Goal: Transaction & Acquisition: Book appointment/travel/reservation

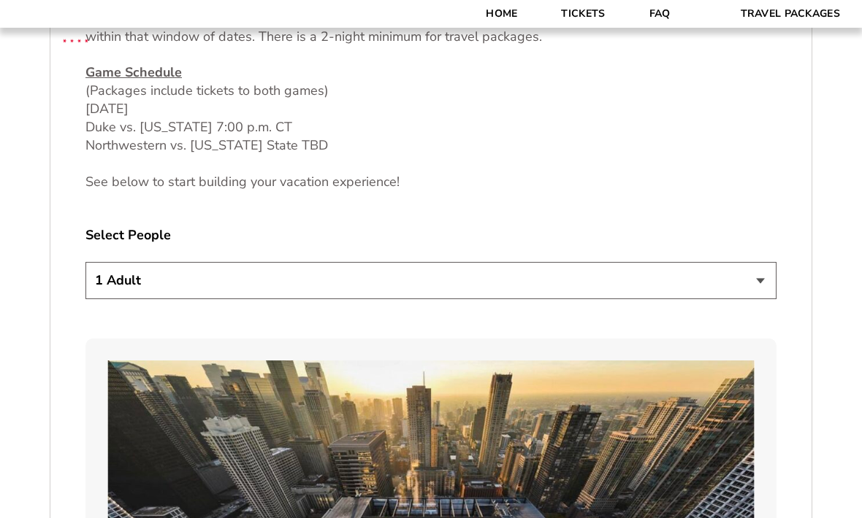
scroll to position [774, 0]
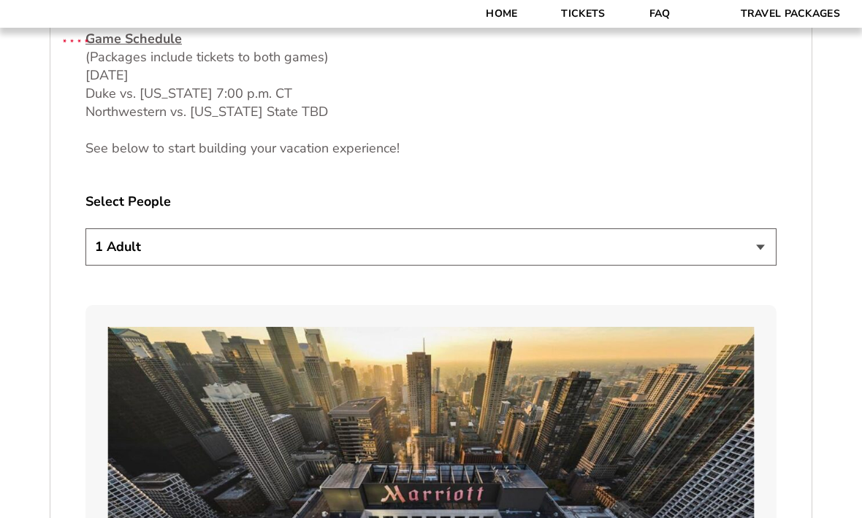
click at [108, 266] on select "1 Adult 2 Adults 3 Adults 4 Adults 2 Adults + 1 Child 2 Adults + 2 Children 2 A…" at bounding box center [430, 247] width 691 height 37
select select "3 Adults"
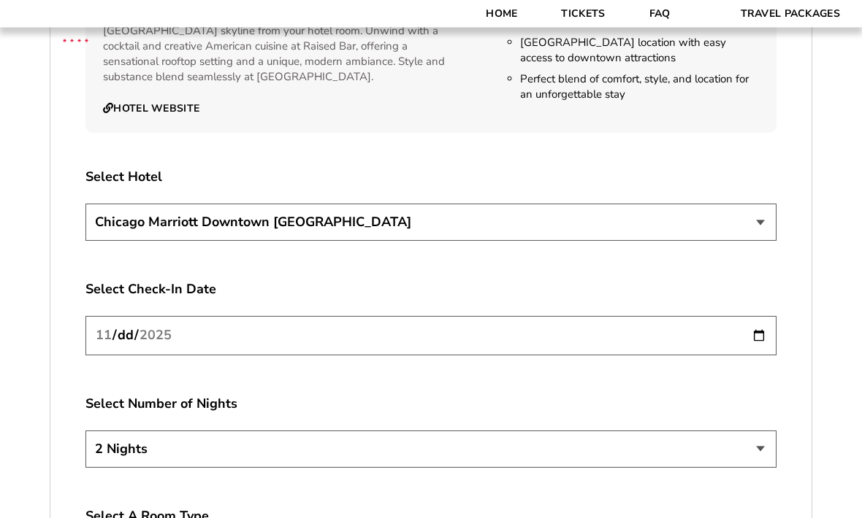
scroll to position [2521, 0]
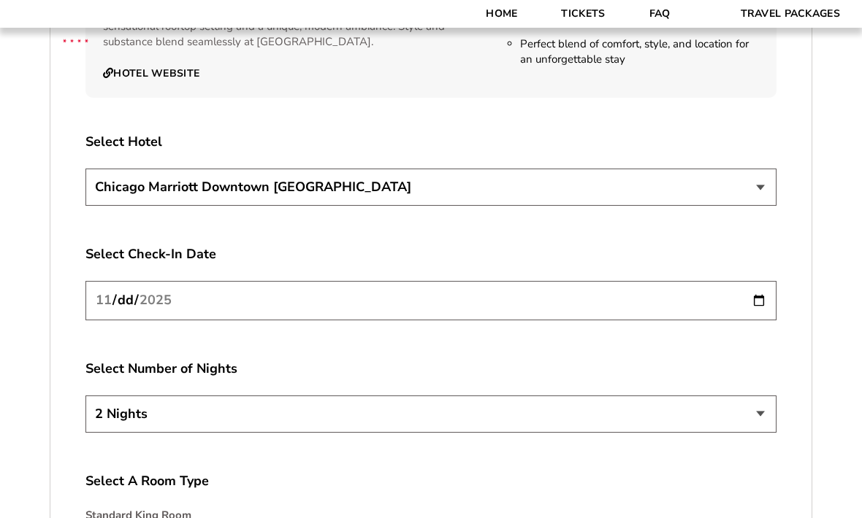
click at [96, 194] on select "Chicago Marriott Downtown Magnificent Mile Renaissance Chicago Downtown Hotel" at bounding box center [430, 187] width 691 height 37
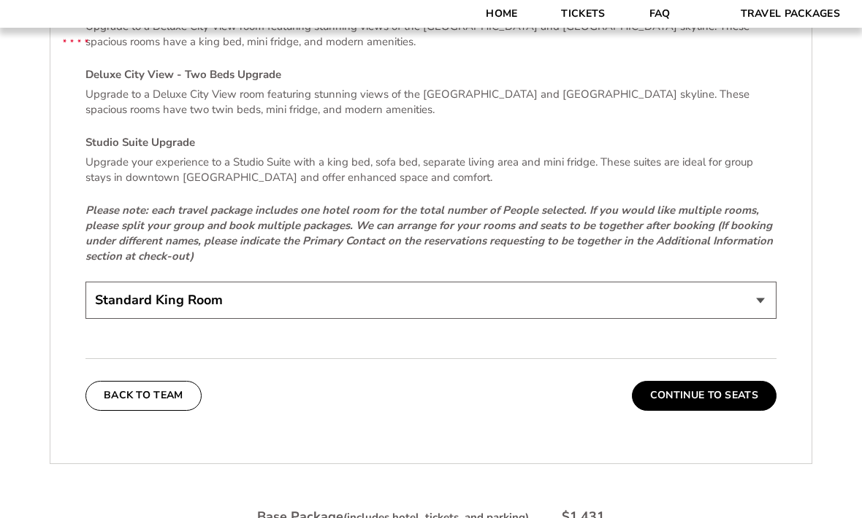
scroll to position [3175, 0]
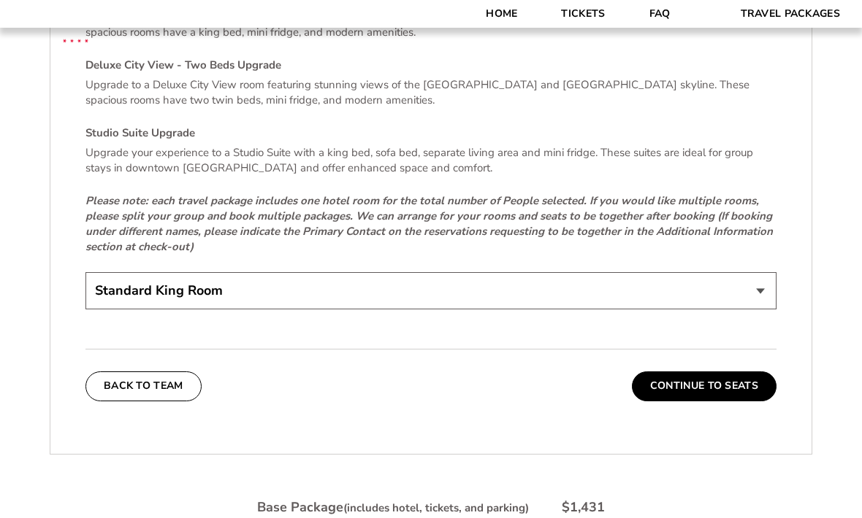
click at [105, 283] on select "Standard King Room Standard Room - Two Beds Upgrade (+$30 per night) Deluxe Cit…" at bounding box center [430, 290] width 691 height 37
select select "Standard Room - Two Beds Upgrade"
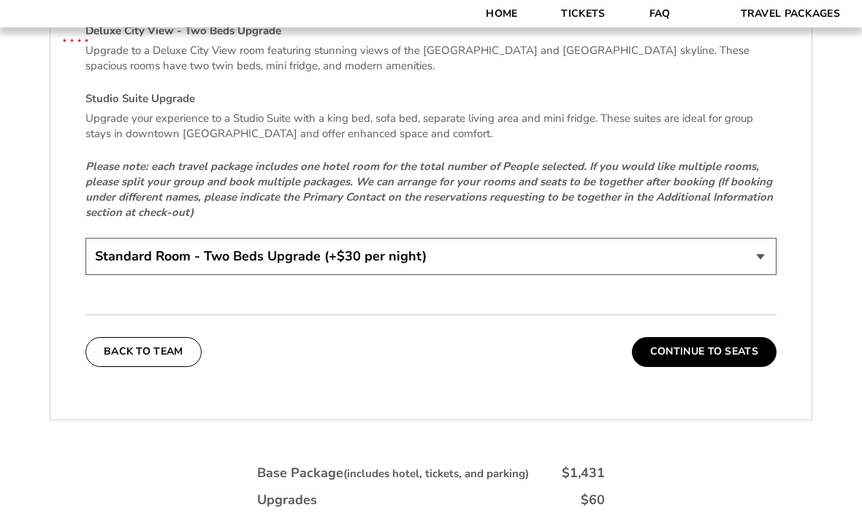
scroll to position [3294, 0]
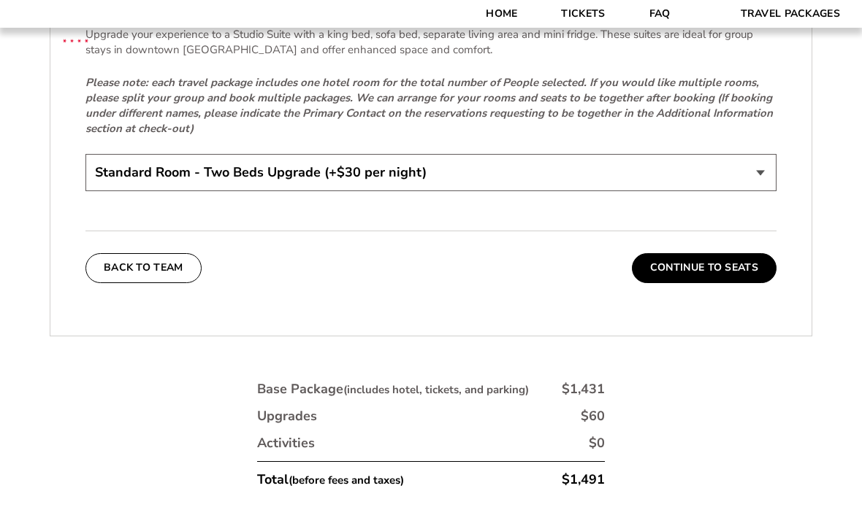
click at [703, 273] on button "Continue To Seats" at bounding box center [704, 267] width 145 height 29
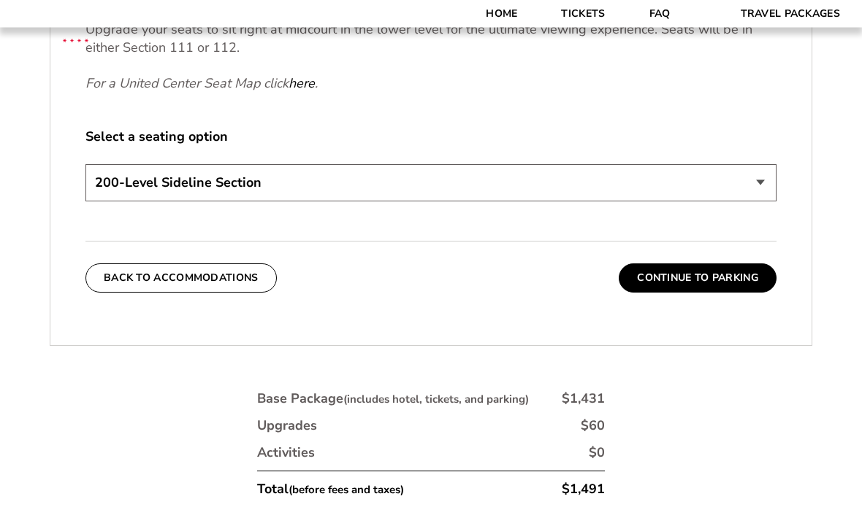
scroll to position [743, 0]
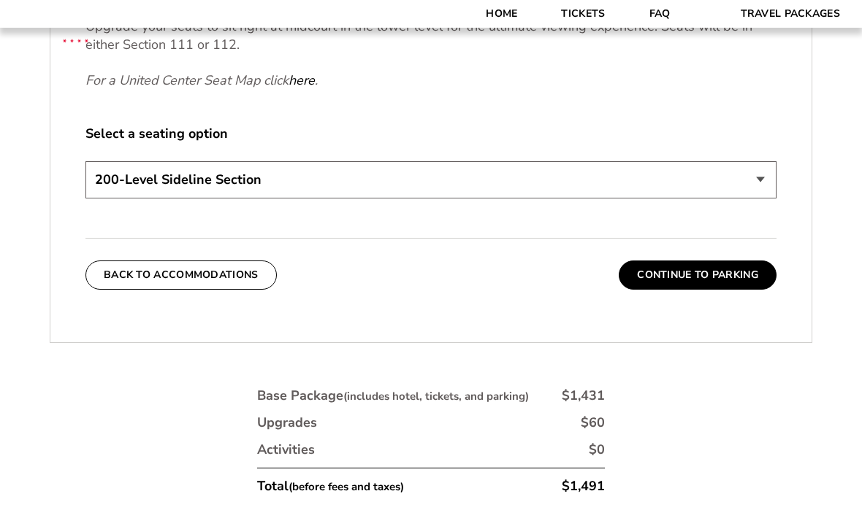
click at [110, 192] on select "200-Level Sideline Section 100-Level Corner Seat Upgrade (+$80 per person) 100-…" at bounding box center [430, 179] width 691 height 37
click at [189, 196] on select "200-Level Sideline Section 100-Level Corner Seat Upgrade (+$80 per person) 100-…" at bounding box center [430, 179] width 691 height 37
click at [213, 194] on select "200-Level Sideline Section 100-Level Corner Seat Upgrade (+$80 per person) 100-…" at bounding box center [430, 179] width 691 height 37
select select "100-Level Corner Seat Upgrade"
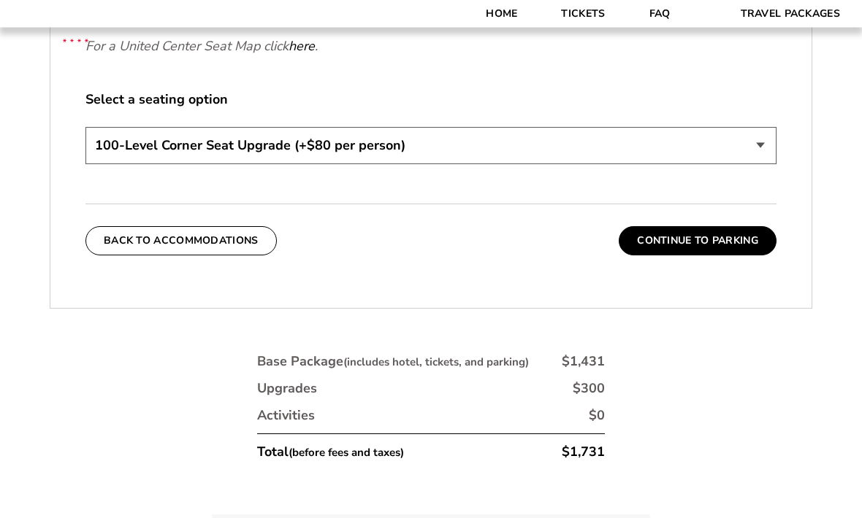
scroll to position [832, 0]
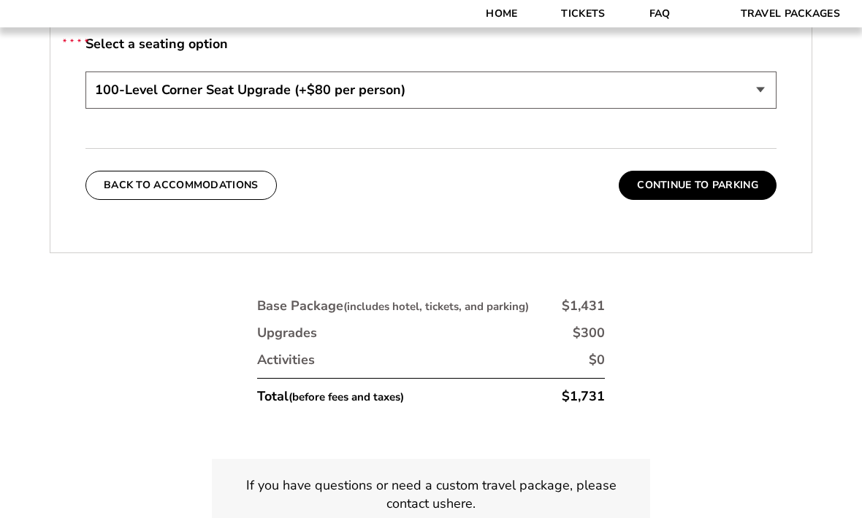
click at [708, 201] on button "Continue To Parking" at bounding box center [698, 186] width 158 height 29
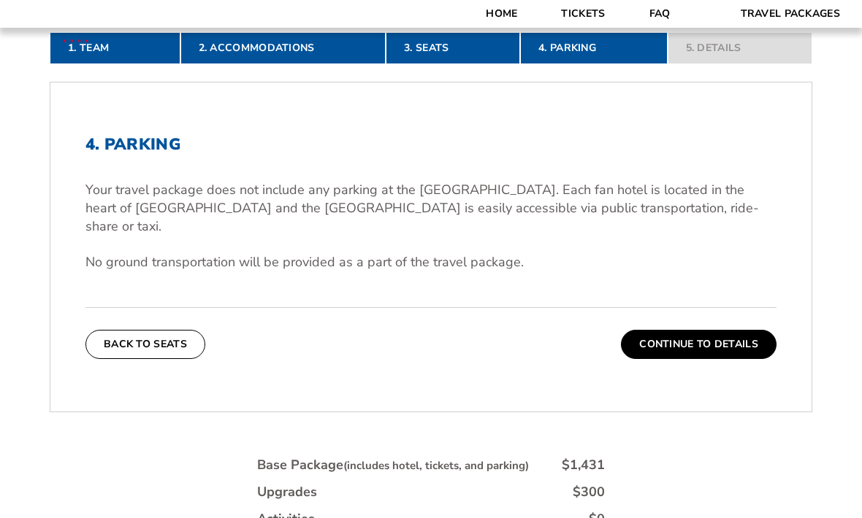
scroll to position [404, 0]
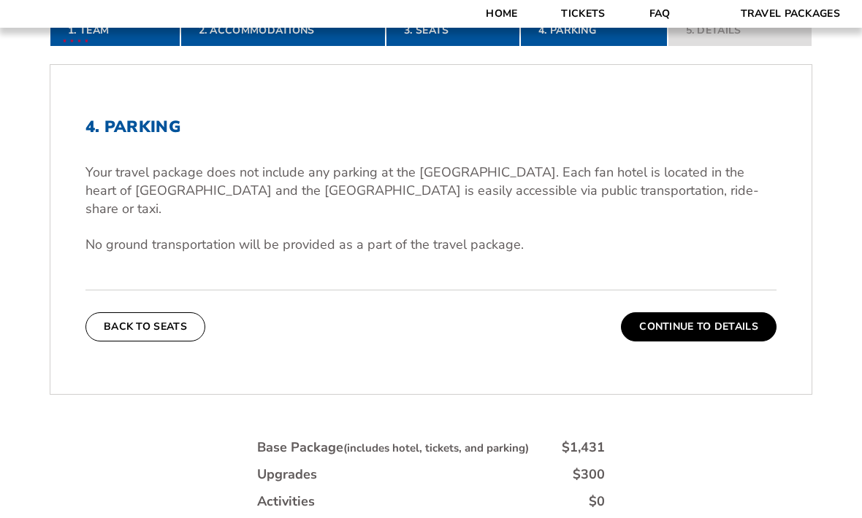
click at [692, 334] on button "Continue To Details" at bounding box center [699, 327] width 156 height 29
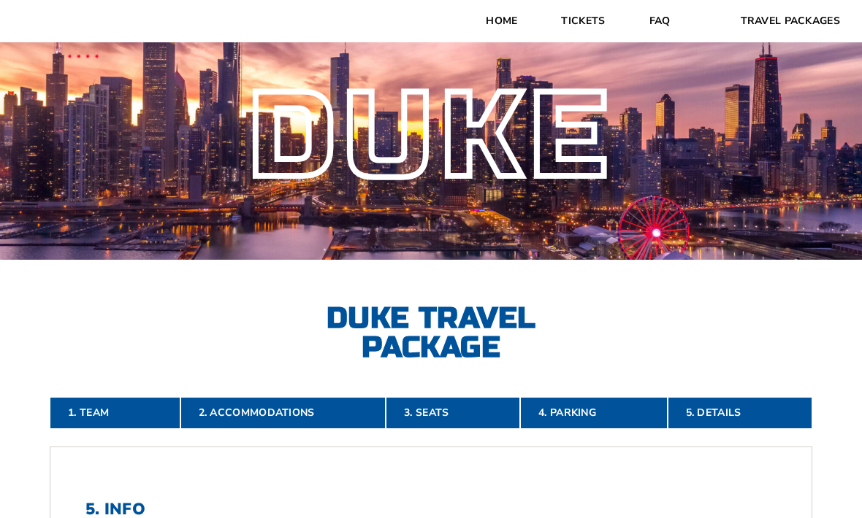
scroll to position [0, 0]
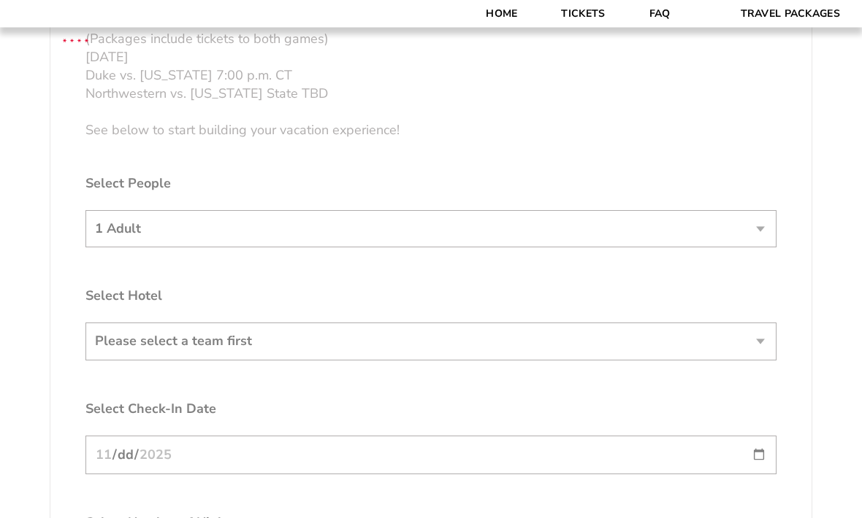
scroll to position [792, 0]
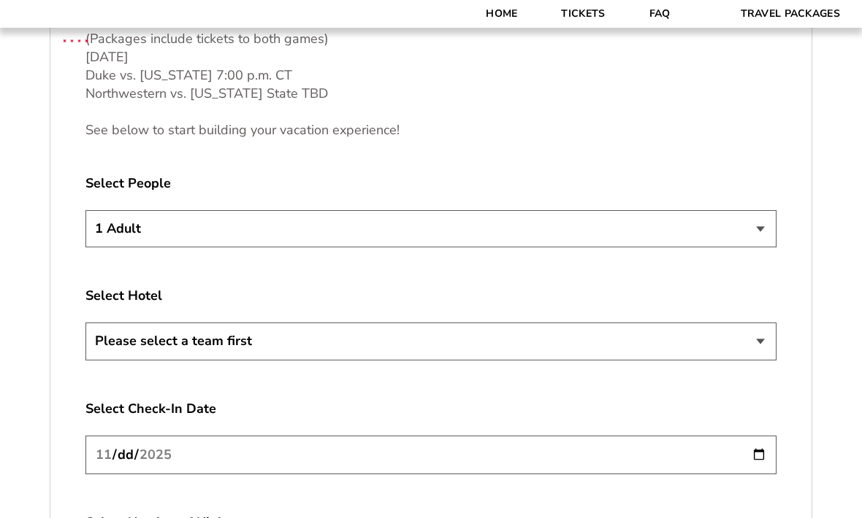
click at [101, 248] on select "1 Adult 2 Adults 3 Adults 4 Adults 2 Adults + 1 Child 2 Adults + 2 Children 2 A…" at bounding box center [430, 228] width 691 height 37
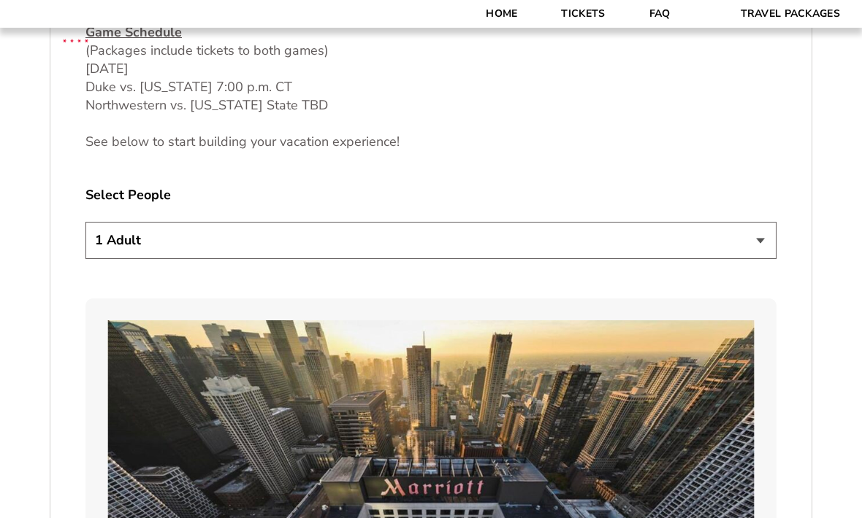
scroll to position [789, 0]
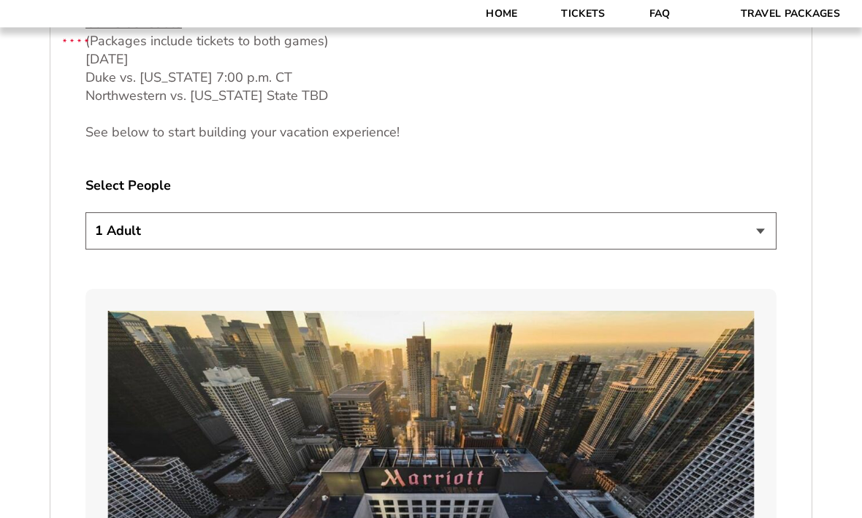
click at [107, 250] on select "1 Adult 2 Adults 3 Adults 4 Adults 2 Adults + 1 Child 2 Adults + 2 Children 2 A…" at bounding box center [430, 231] width 691 height 37
select select "3 Adults"
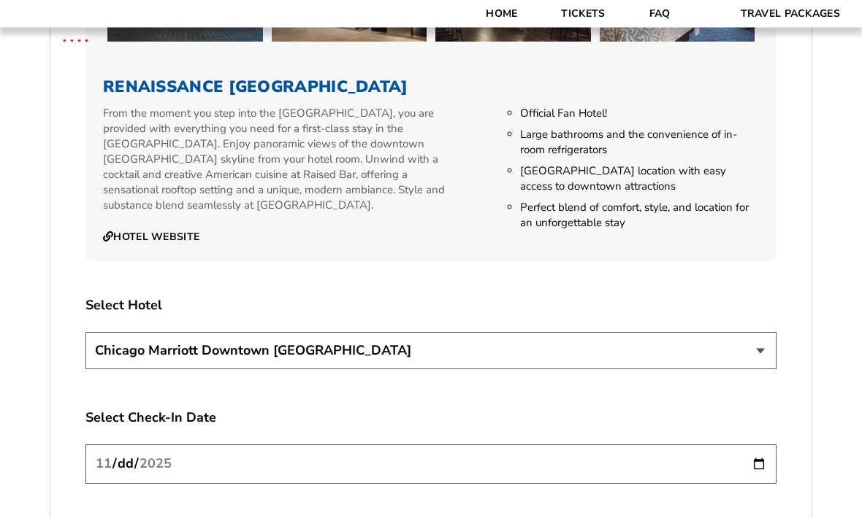
scroll to position [2428, 0]
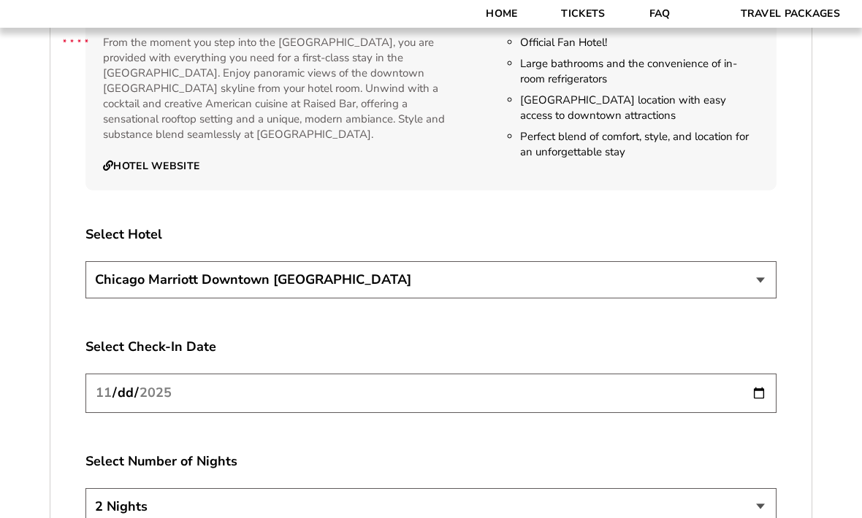
click at [123, 291] on select "Chicago Marriott Downtown Magnificent Mile Renaissance Chicago Downtown Hotel" at bounding box center [430, 279] width 691 height 37
select select "21326"
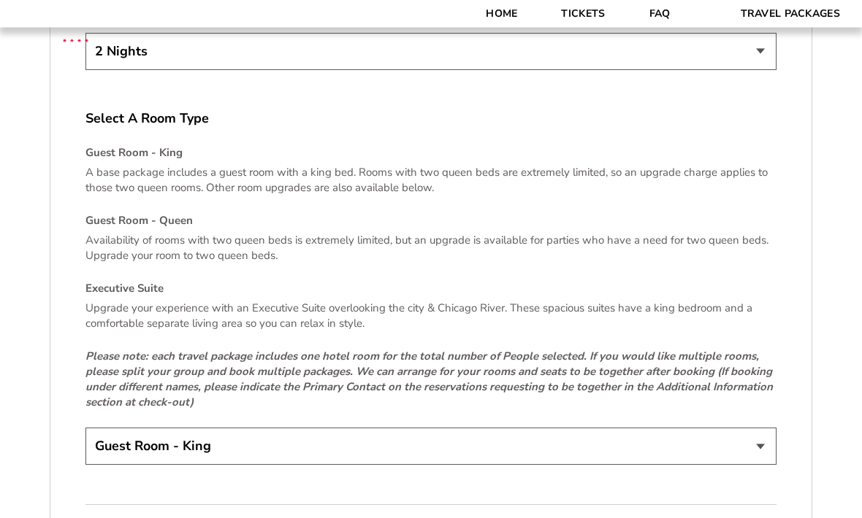
click at [107, 451] on select "Guest Room - King Guest Room - Queen (+$95 per night) Executive Suite (+$315 pe…" at bounding box center [430, 447] width 691 height 37
select select "Guest Room - Queen"
click at [133, 460] on select "Guest Room - King Guest Room - Queen (+$95 per night) Executive Suite (+$315 pe…" at bounding box center [430, 446] width 691 height 37
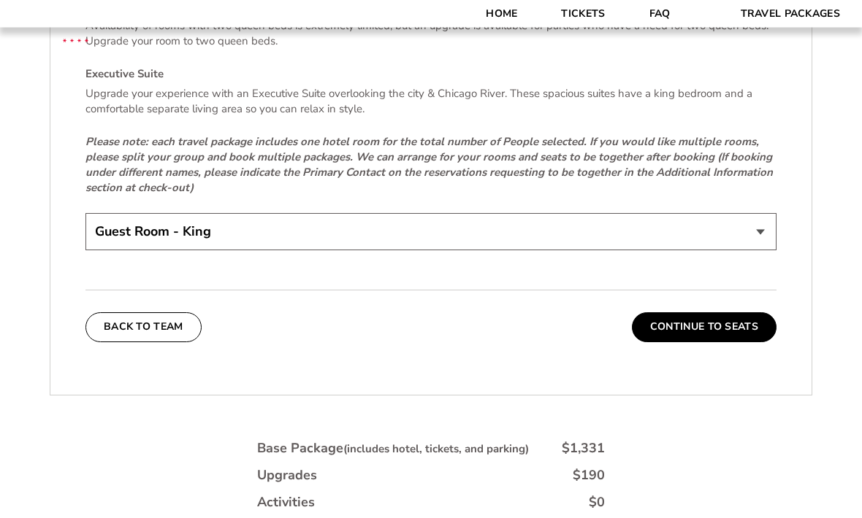
scroll to position [3177, 0]
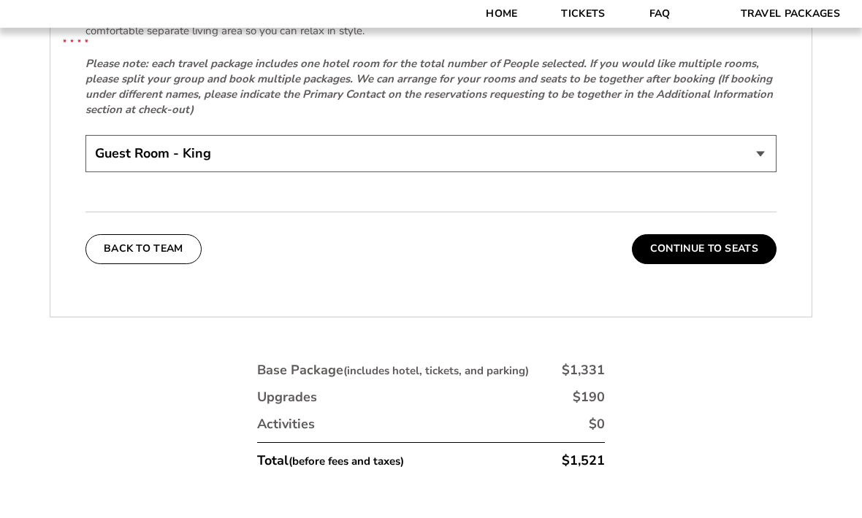
click at [725, 250] on button "Continue To Seats" at bounding box center [704, 248] width 145 height 29
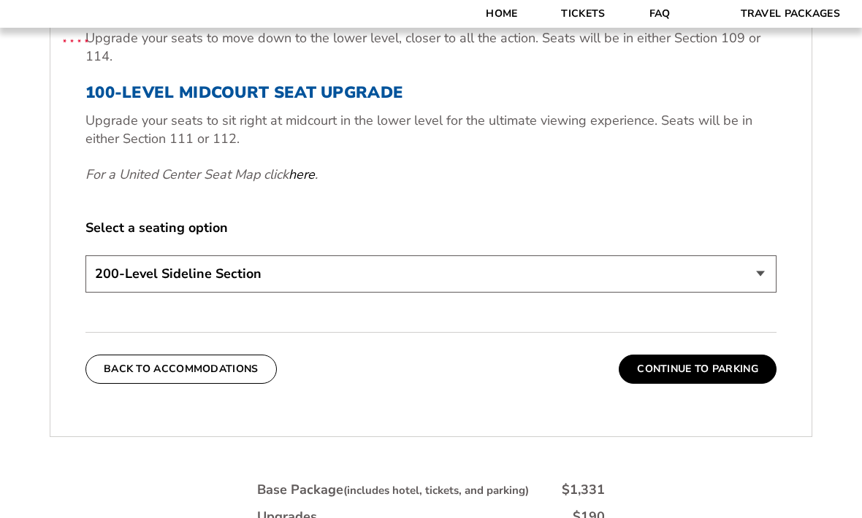
scroll to position [718, 0]
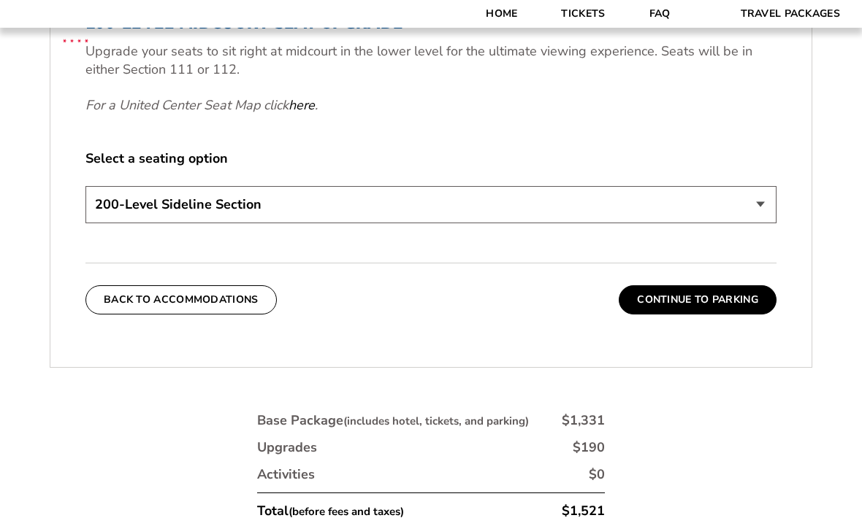
click at [107, 223] on select "200-Level Sideline Section 100-Level Corner Seat Upgrade (+$80 per person) 100-…" at bounding box center [430, 204] width 691 height 37
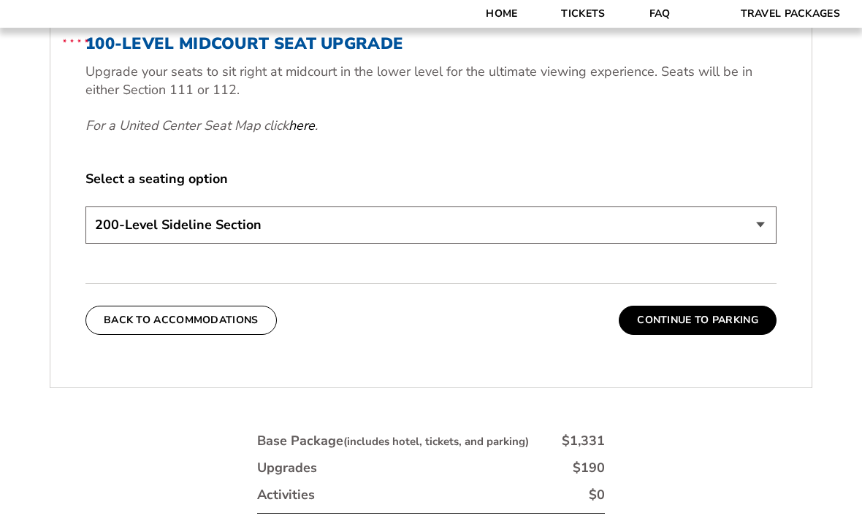
scroll to position [697, 0]
click at [120, 245] on select "200-Level Sideline Section 100-Level Corner Seat Upgrade (+$80 per person) 100-…" at bounding box center [430, 225] width 691 height 37
select select "100-Level Corner Seat Upgrade"
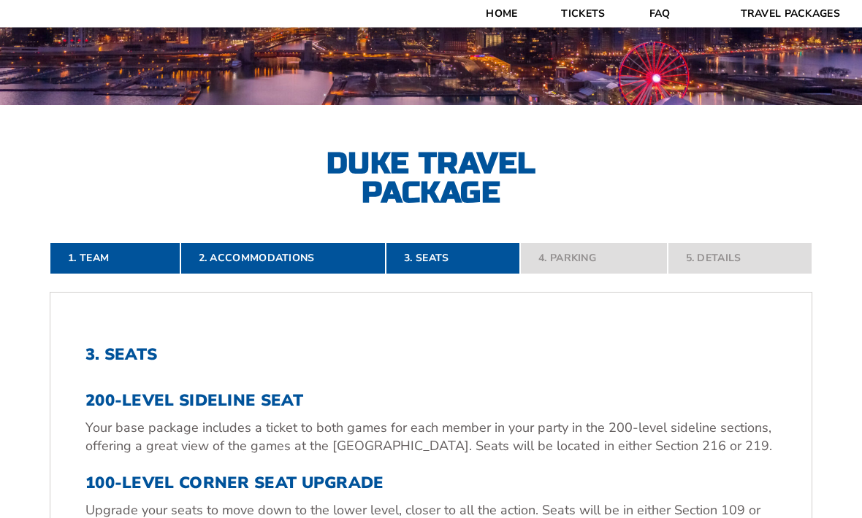
scroll to position [0, 0]
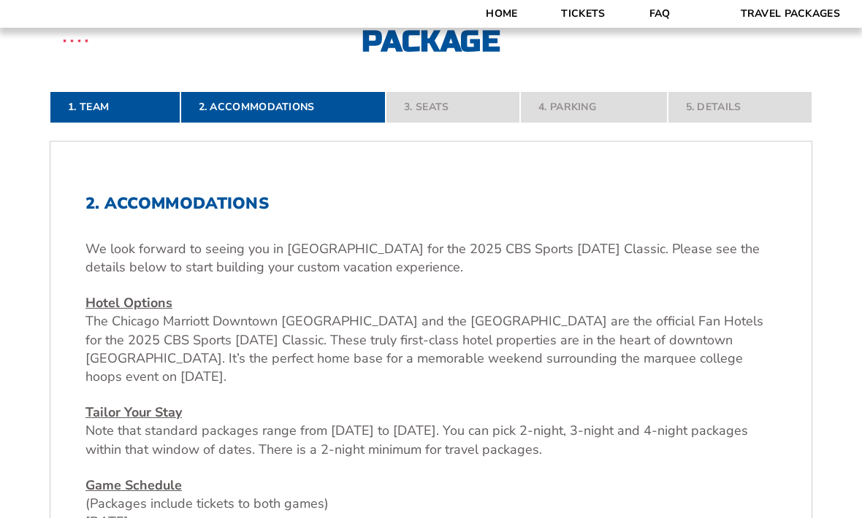
scroll to position [324, 0]
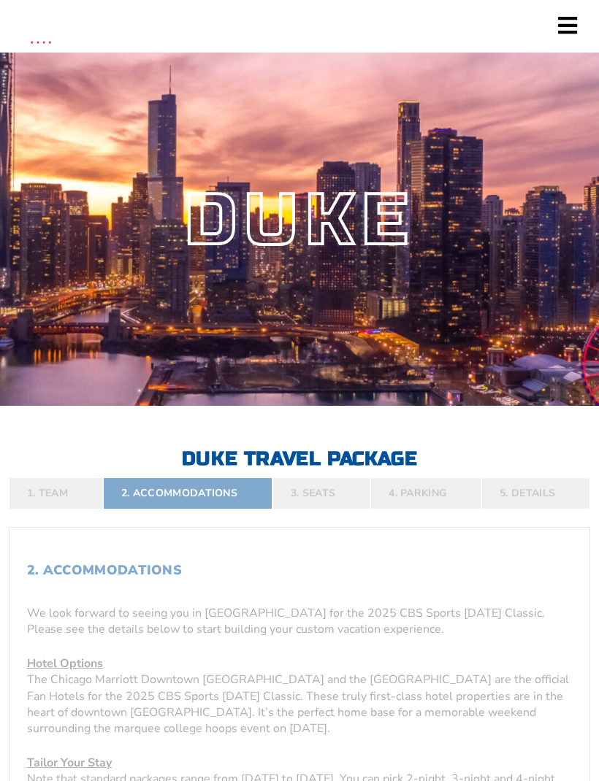
select select
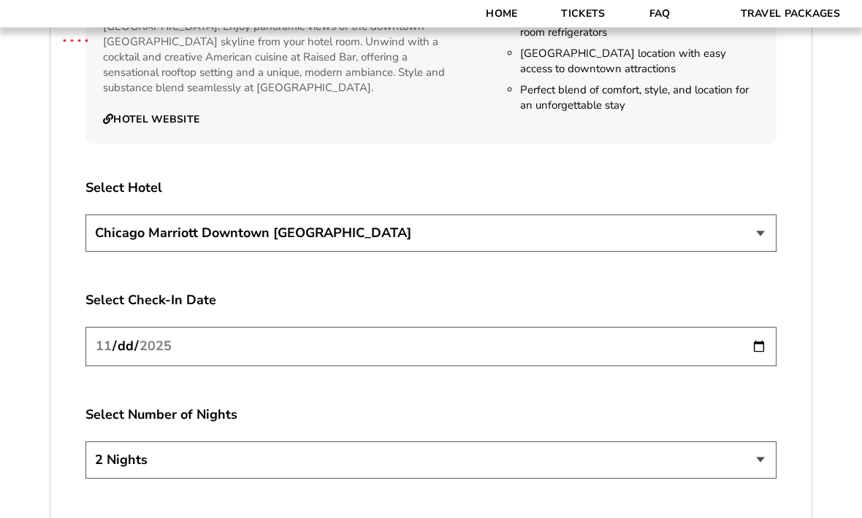
scroll to position [2475, 0]
click at [114, 242] on select "Chicago Marriott Downtown Magnificent Mile Renaissance Chicago Downtown Hotel" at bounding box center [430, 233] width 691 height 37
select select "21326"
click at [119, 356] on input "[DATE]" at bounding box center [430, 345] width 691 height 39
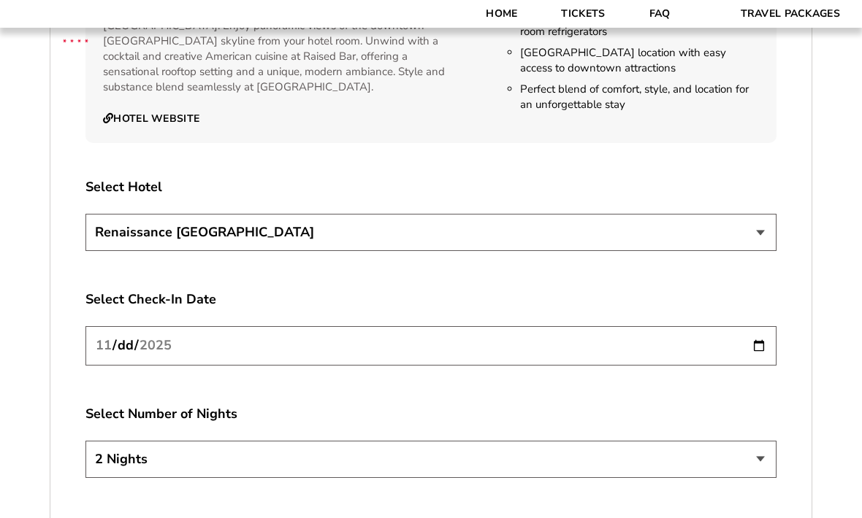
type input "2025-11-27"
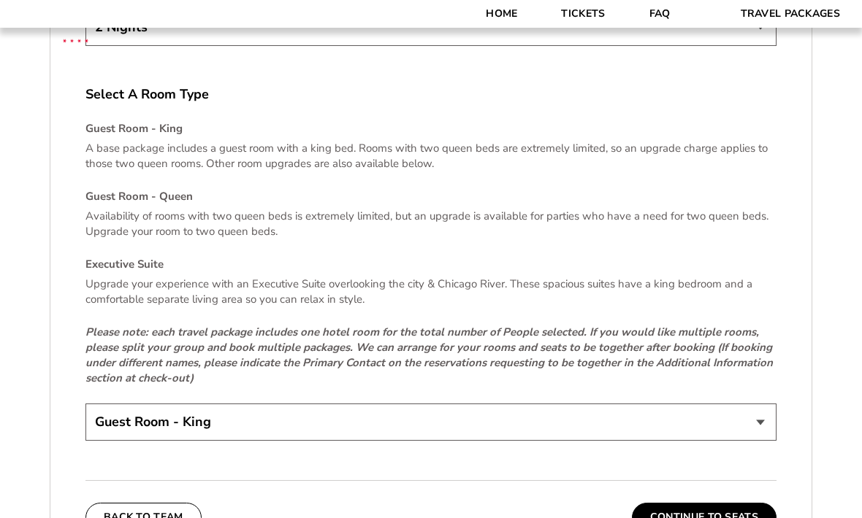
scroll to position [3107, 0]
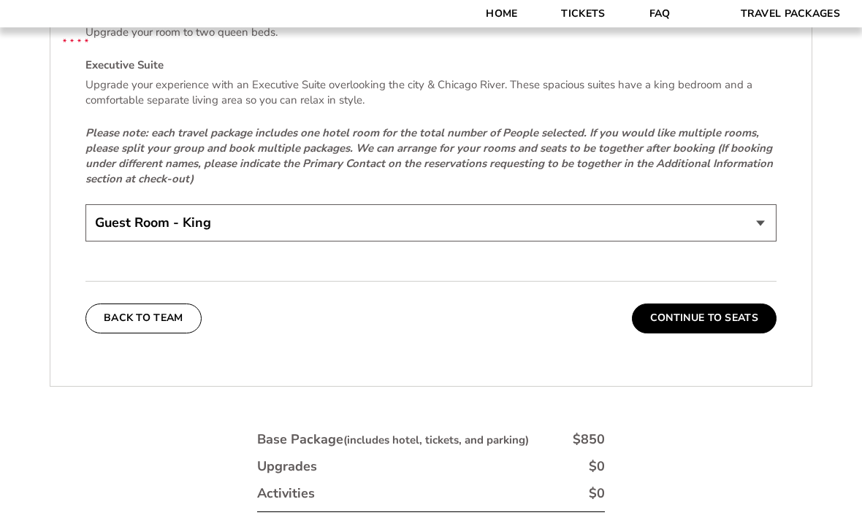
click at [134, 229] on select "Guest Room - King Guest Room - Queen (+$95 per night) Executive Suite (+$315 pe…" at bounding box center [430, 223] width 691 height 37
select select "Guest Room - Queen"
click at [598, 320] on button "Continue To Seats" at bounding box center [704, 318] width 145 height 29
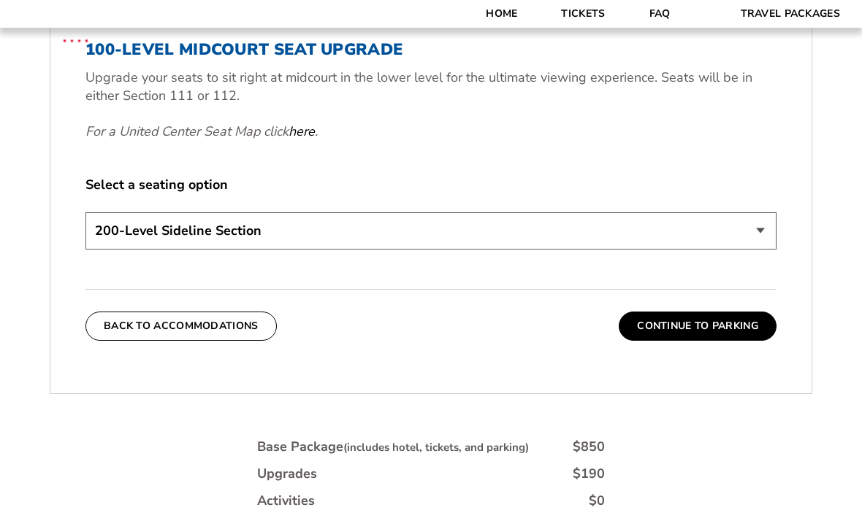
scroll to position [691, 0]
click at [126, 250] on select "200-Level Sideline Section 100-Level Corner Seat Upgrade (+$80 per person) 100-…" at bounding box center [430, 231] width 691 height 37
select select "100-Level Corner Seat Upgrade"
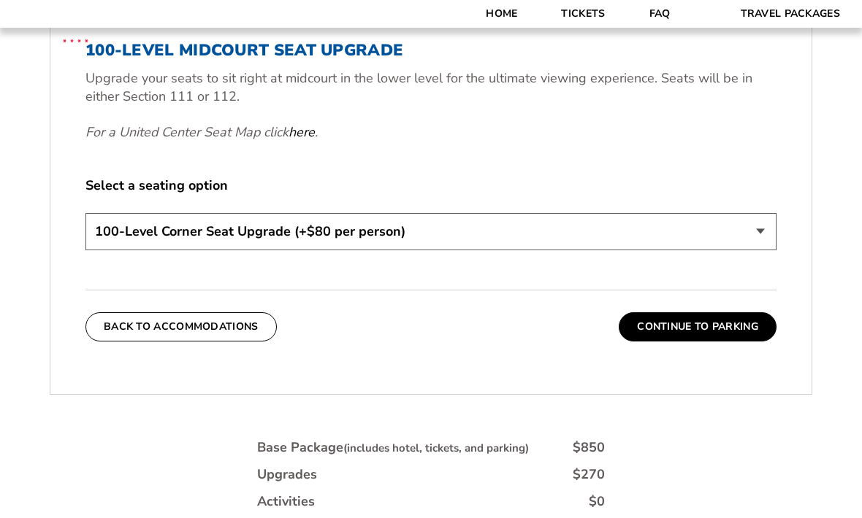
click at [598, 342] on button "Continue To Parking" at bounding box center [698, 327] width 158 height 29
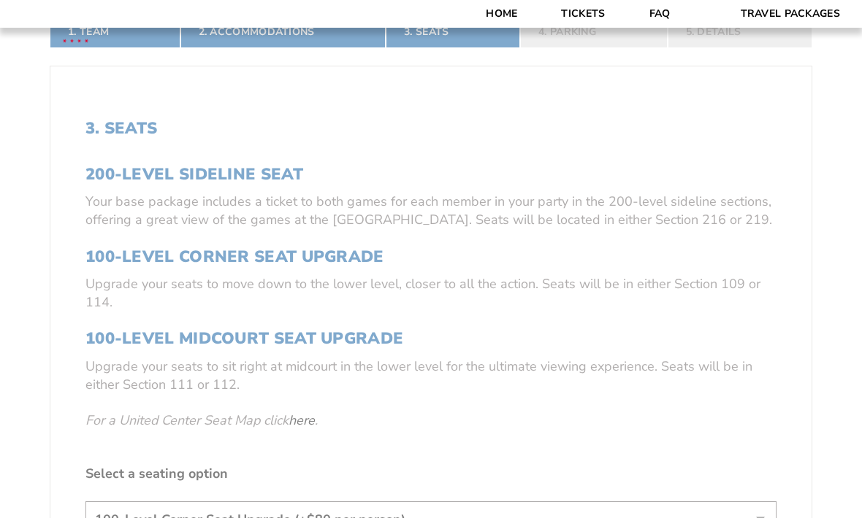
scroll to position [267, 0]
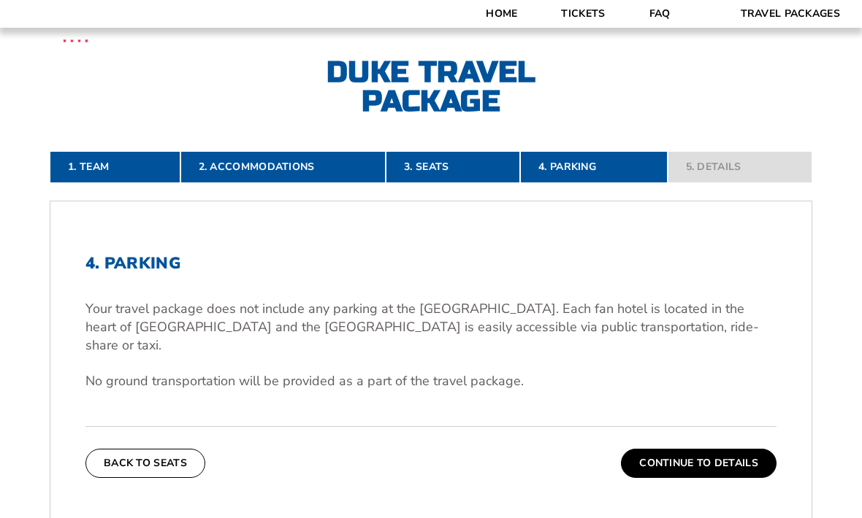
click at [598, 467] on button "Continue To Details" at bounding box center [699, 463] width 156 height 29
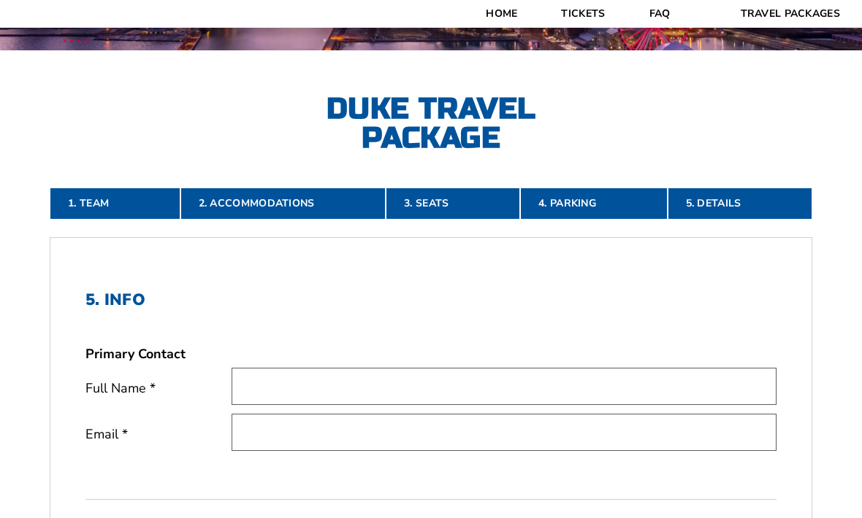
scroll to position [0, 0]
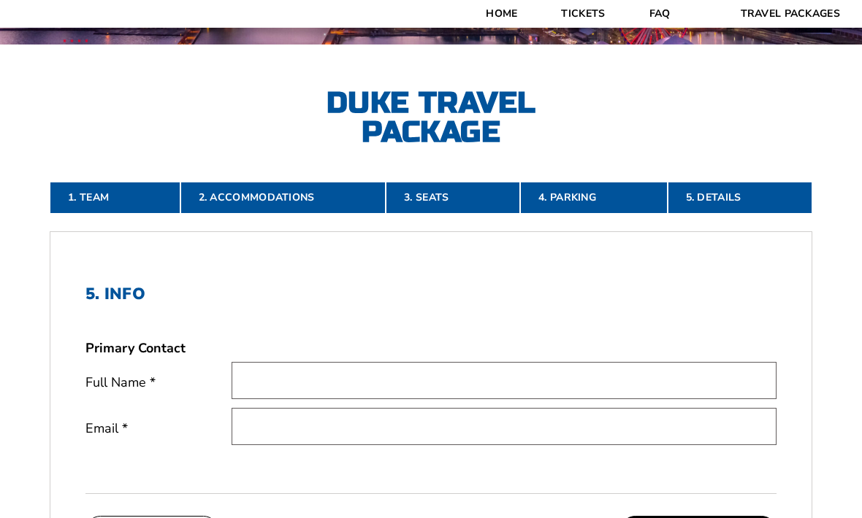
click at [80, 214] on link "1. Team" at bounding box center [115, 198] width 131 height 32
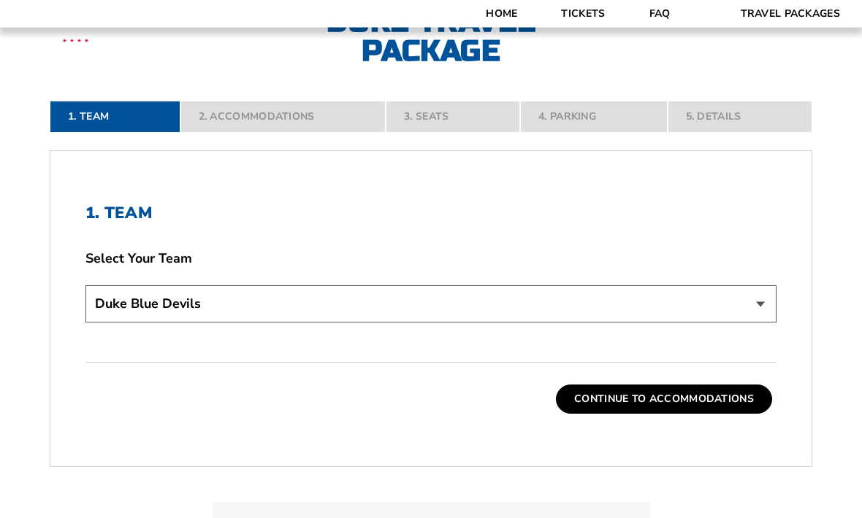
scroll to position [435, 0]
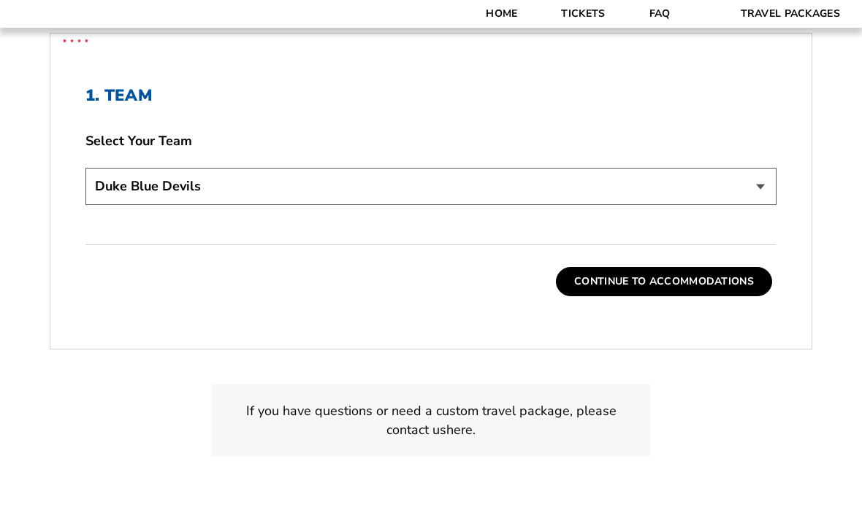
click at [598, 296] on button "Continue To Accommodations" at bounding box center [664, 281] width 216 height 29
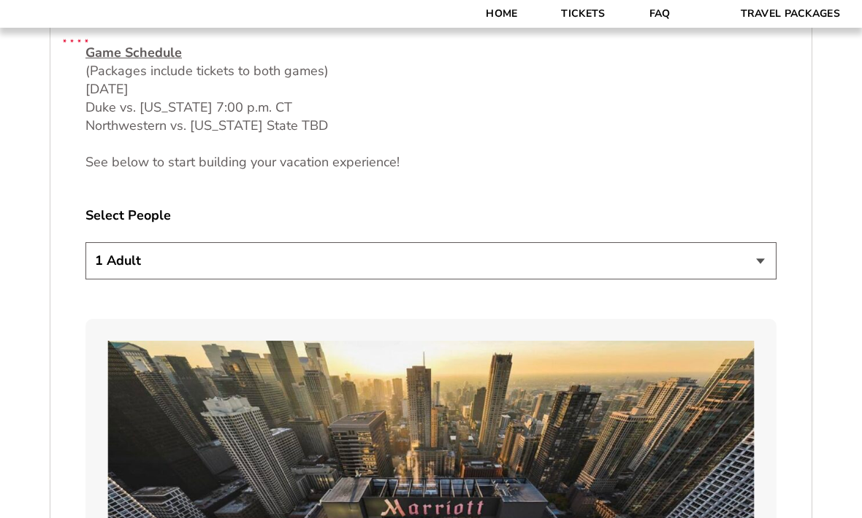
scroll to position [828, 0]
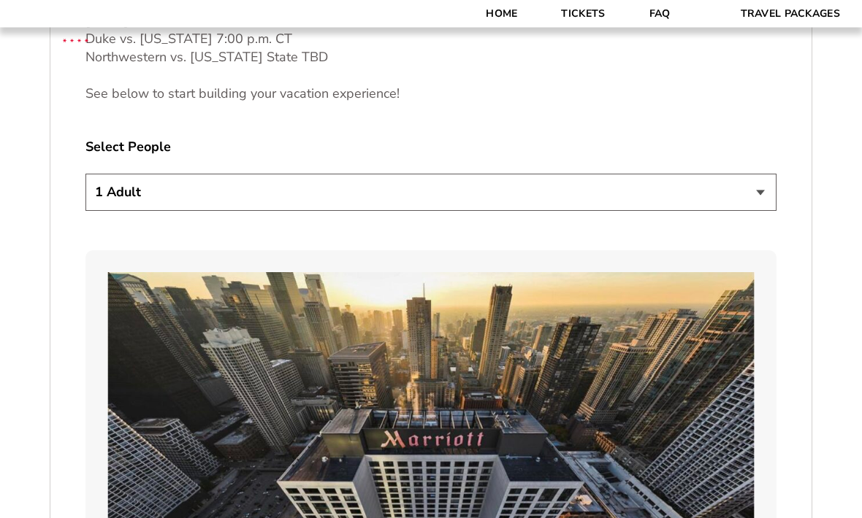
click at [102, 212] on select "1 Adult 2 Adults 3 Adults 4 Adults 2 Adults + 1 Child 2 Adults + 2 Children 2 A…" at bounding box center [430, 193] width 691 height 37
select select "3 Adults"
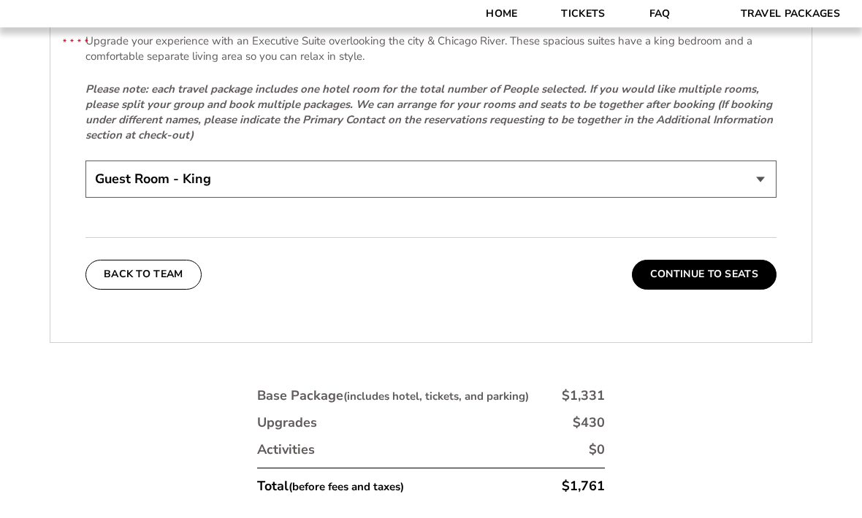
scroll to position [3148, 0]
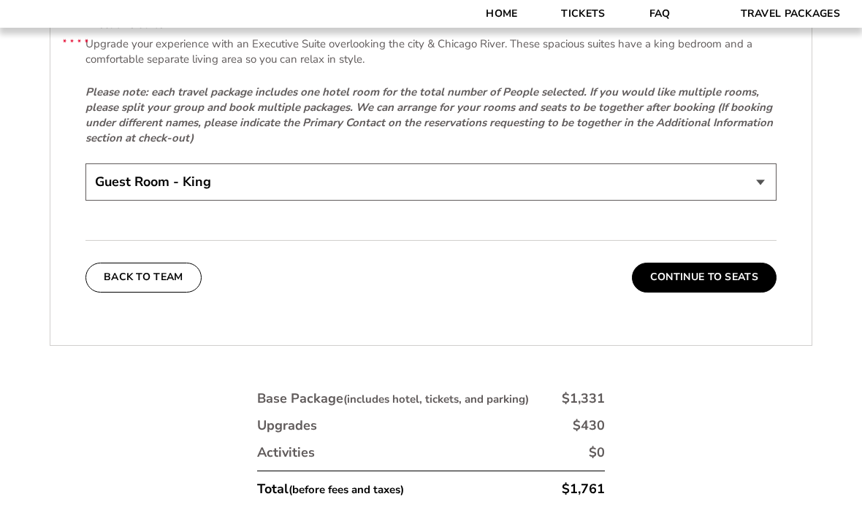
click at [96, 185] on select "Guest Room - King Guest Room - Queen (+$95 per night) Executive Suite (+$315 pe…" at bounding box center [430, 182] width 691 height 37
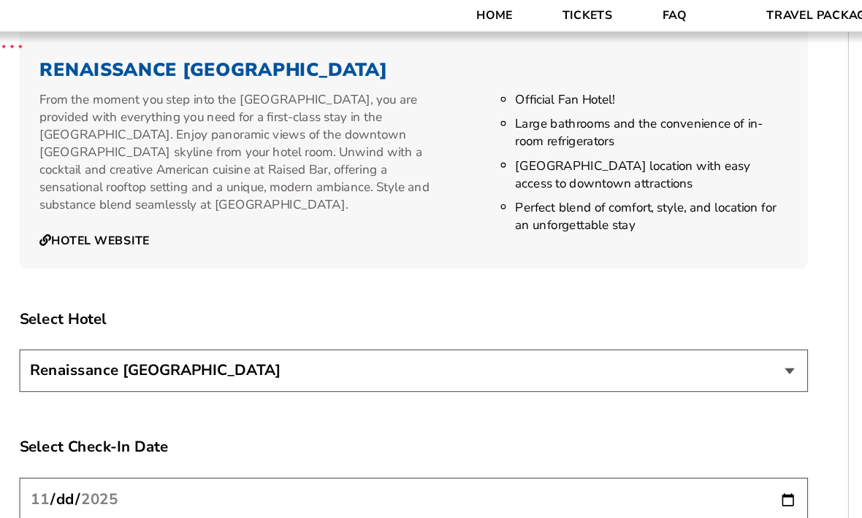
scroll to position [2351, 0]
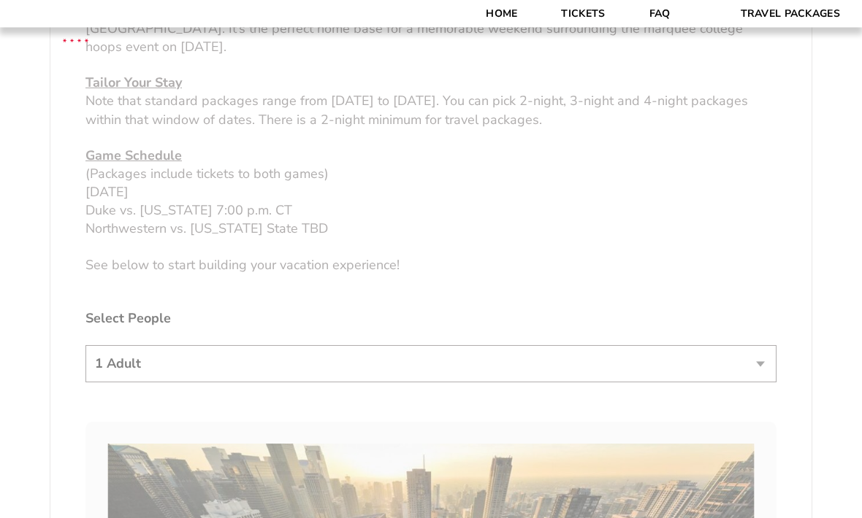
scroll to position [754, 0]
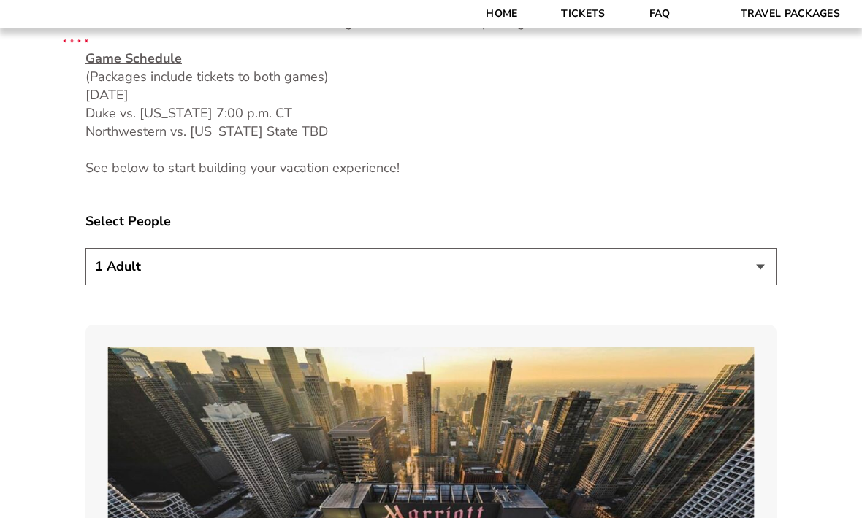
click at [105, 286] on select "1 Adult 2 Adults 3 Adults 4 Adults 2 Adults + 1 Child 2 Adults + 2 Children 2 A…" at bounding box center [430, 266] width 691 height 37
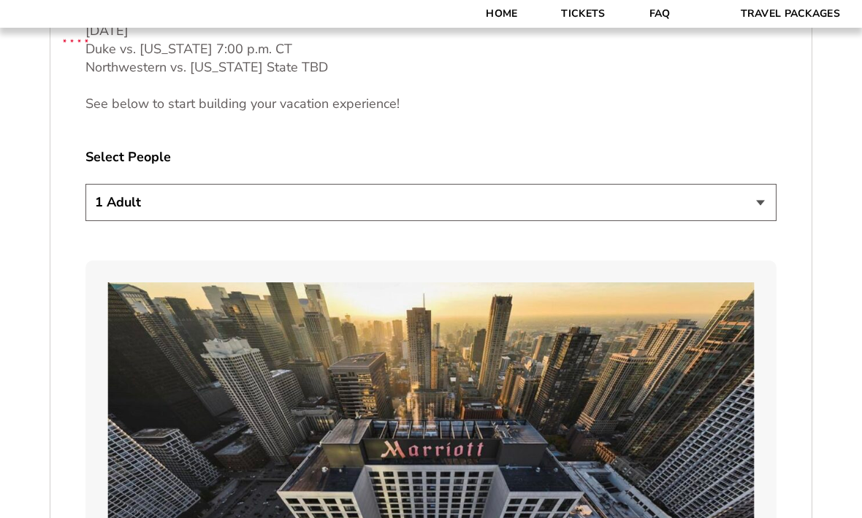
scroll to position [856, 0]
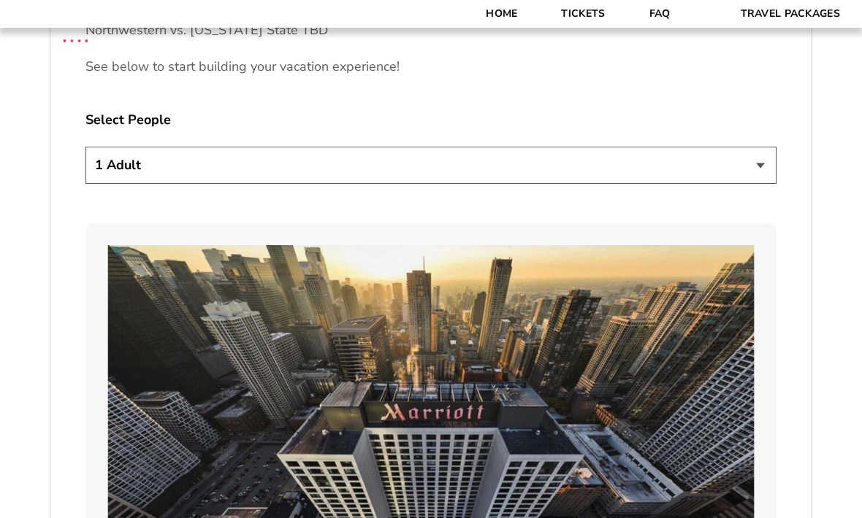
click at [104, 184] on select "1 Adult 2 Adults 3 Adults 4 Adults 2 Adults + 1 Child 2 Adults + 2 Children 2 A…" at bounding box center [430, 165] width 691 height 37
select select "2 Adults + 1 Child"
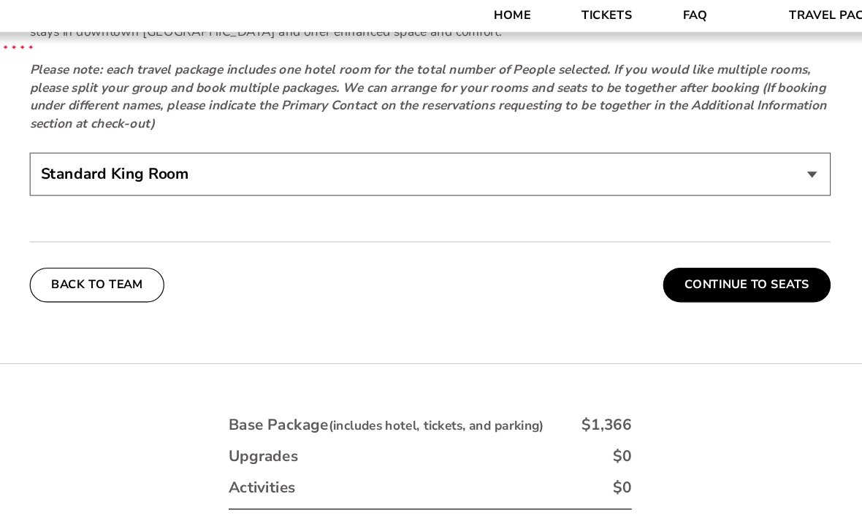
scroll to position [3315, 0]
click at [85, 150] on select "Standard King Room Standard Room - Two Beds Upgrade (+$30 per night) Deluxe Cit…" at bounding box center [430, 151] width 691 height 37
select select "Standard Room - Two Beds Upgrade"
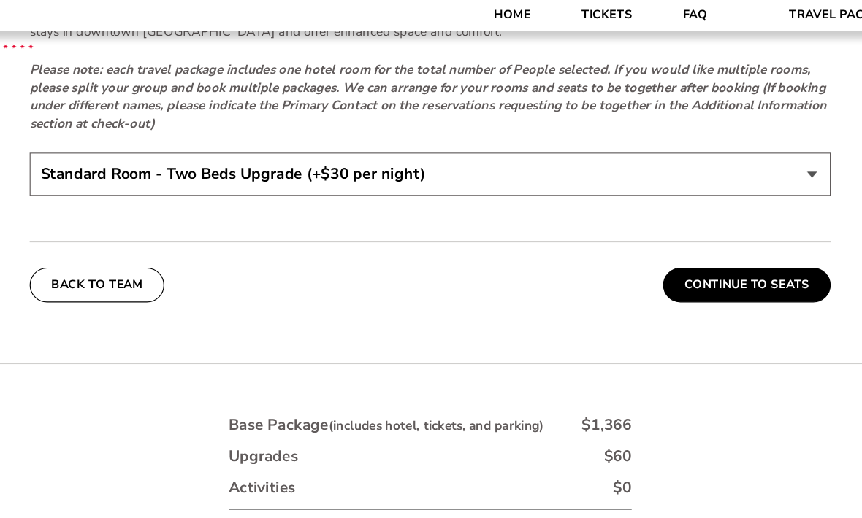
click at [643, 246] on button "Continue To Seats" at bounding box center [704, 246] width 145 height 29
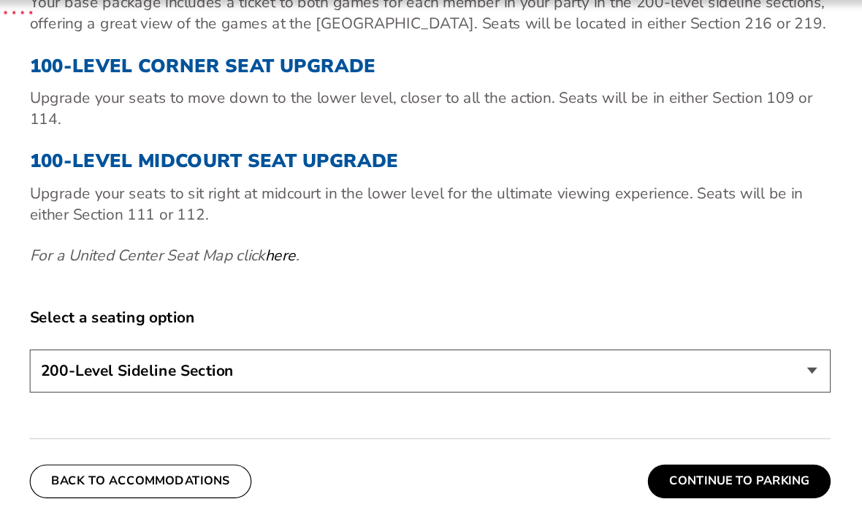
scroll to position [575, 0]
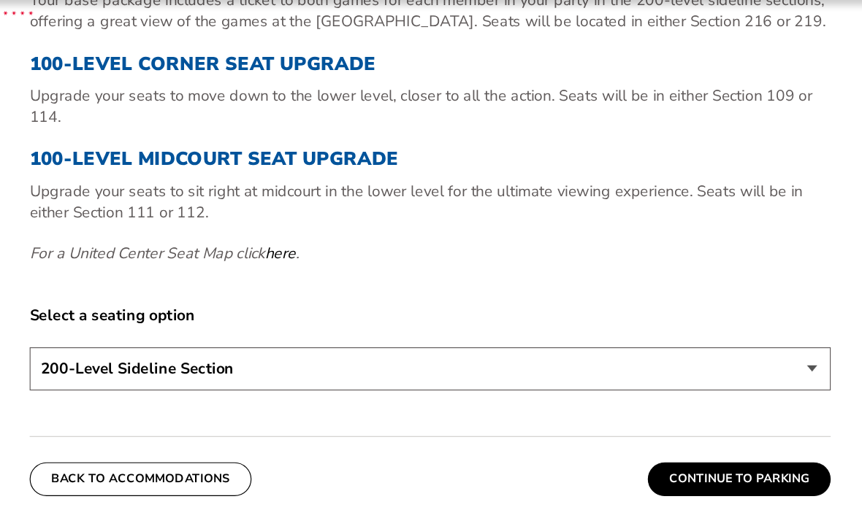
click at [85, 342] on select "200-Level Sideline Section 100-Level Corner Seat Upgrade (+$80 per person) 100-…" at bounding box center [430, 347] width 691 height 37
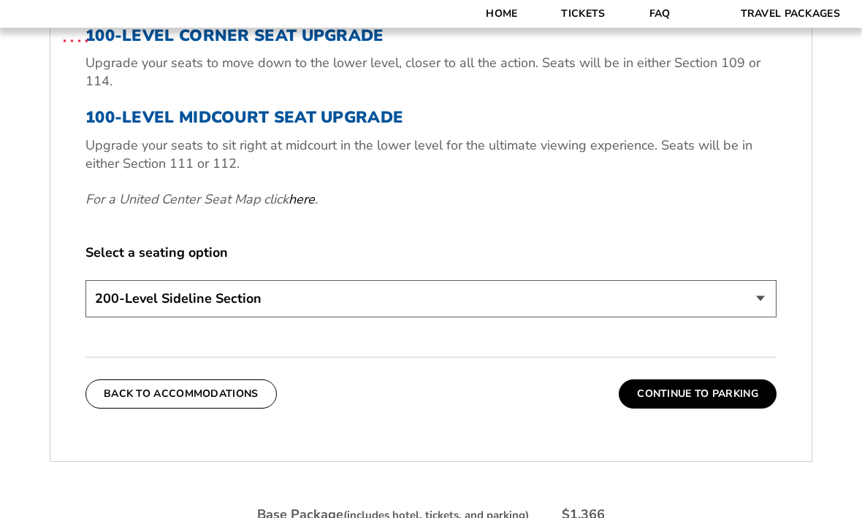
scroll to position [692, 0]
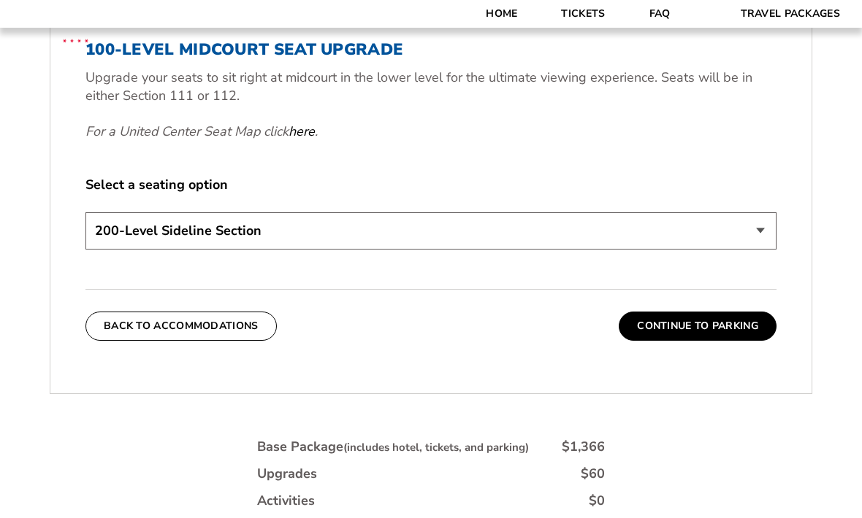
click at [113, 250] on select "200-Level Sideline Section 100-Level Corner Seat Upgrade (+$80 per person) 100-…" at bounding box center [430, 231] width 691 height 37
select select "100-Level Corner Seat Upgrade"
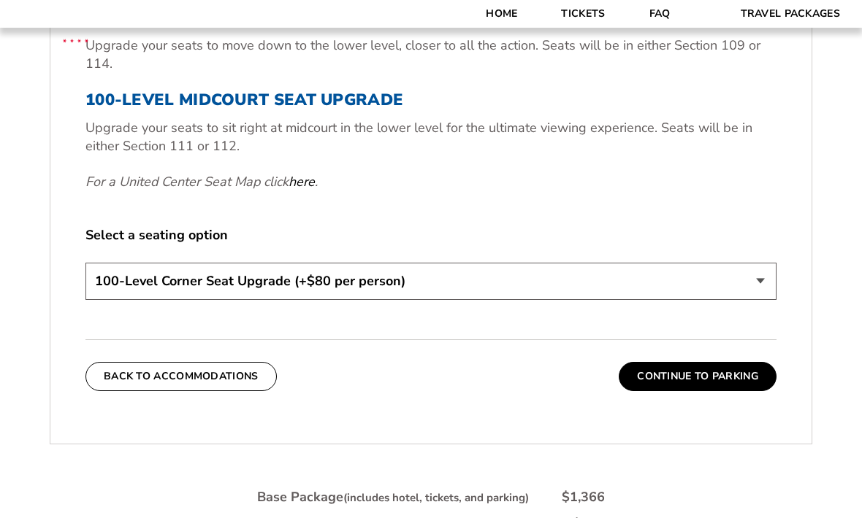
scroll to position [597, 0]
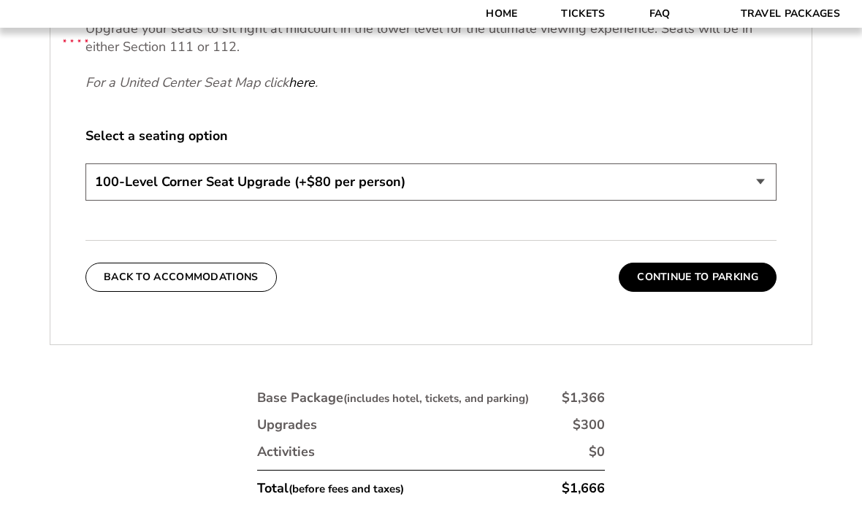
click at [706, 292] on button "Continue To Parking" at bounding box center [698, 277] width 158 height 29
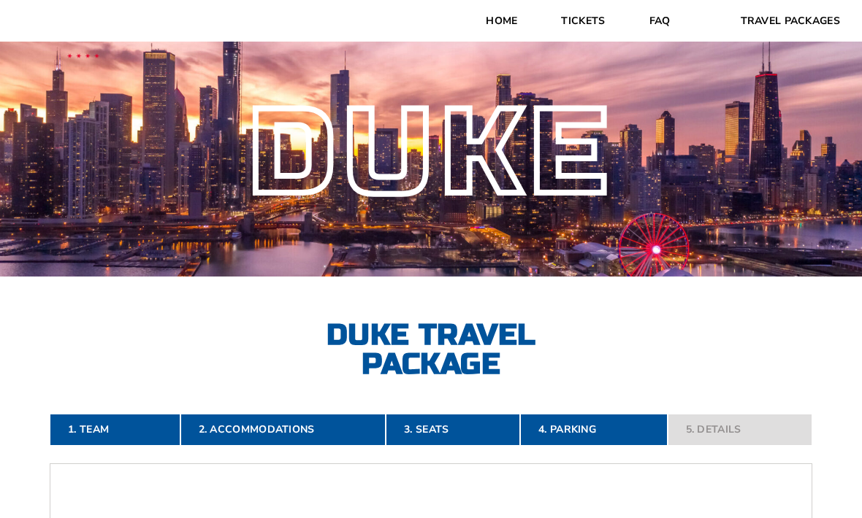
scroll to position [0, 0]
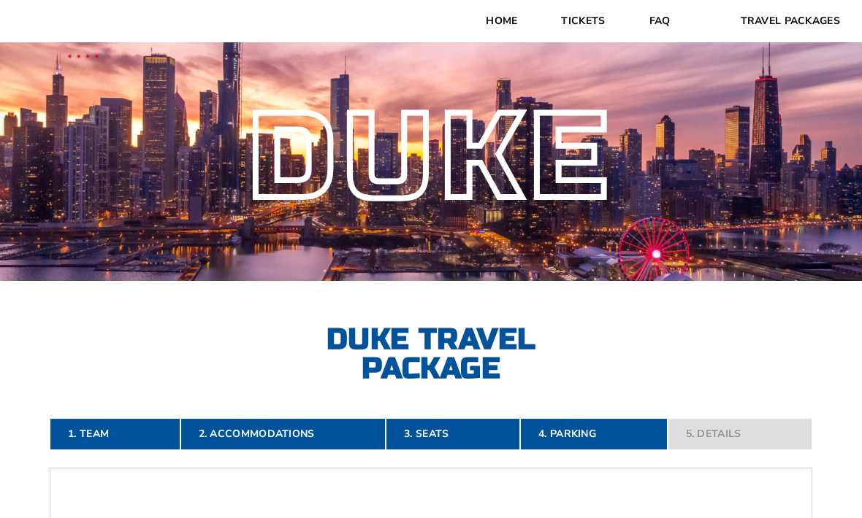
click at [662, 25] on link "FAQ" at bounding box center [659, 21] width 65 height 42
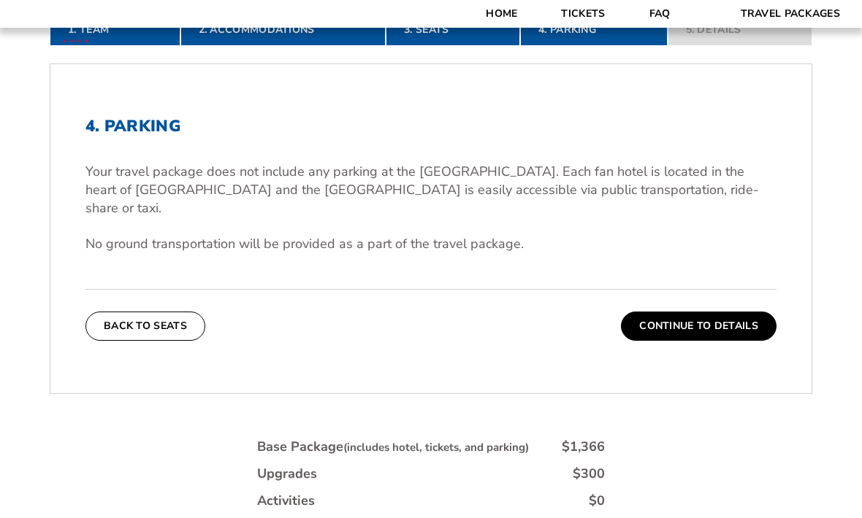
scroll to position [510, 0]
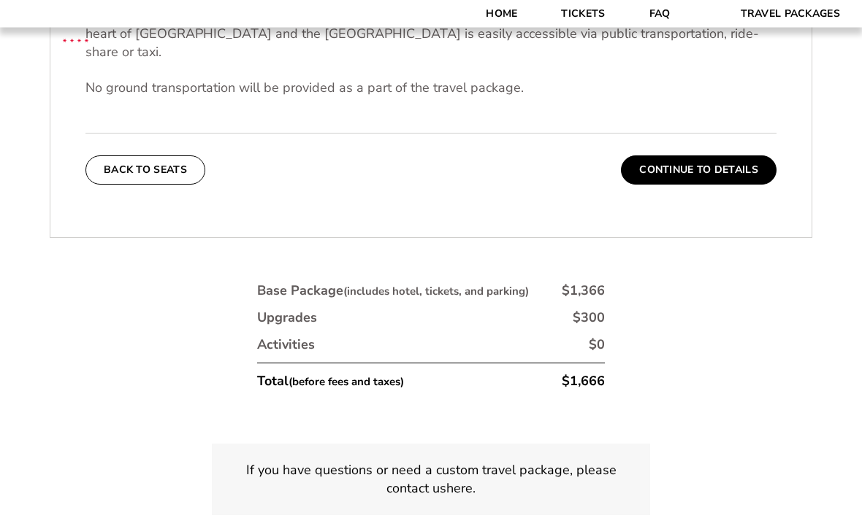
click at [700, 173] on button "Continue To Details" at bounding box center [699, 170] width 156 height 29
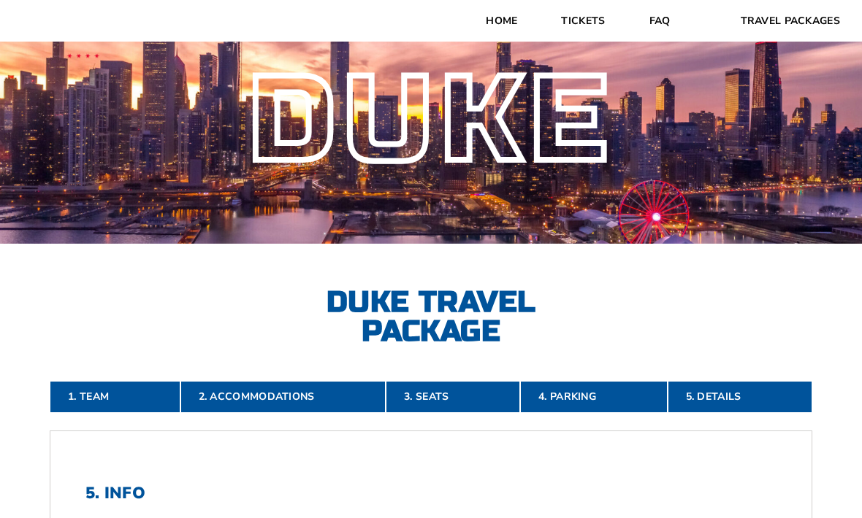
scroll to position [0, 0]
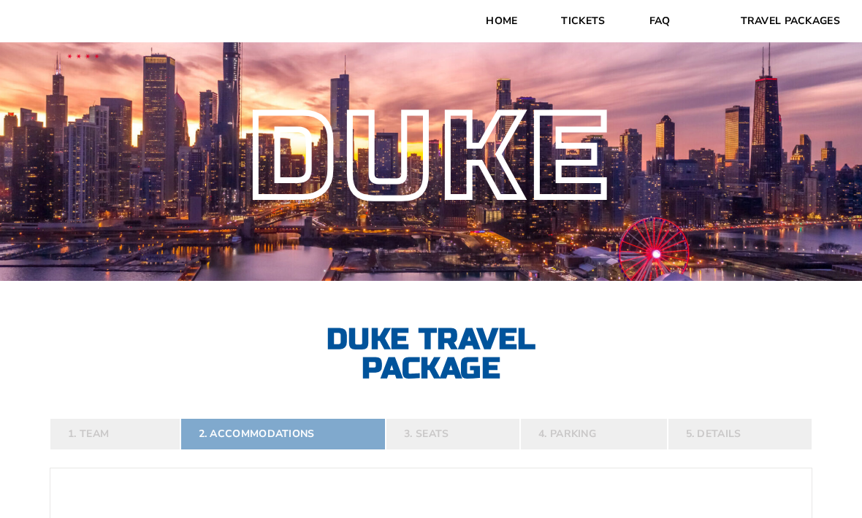
select select "2 Adults + 1 Child"
select select
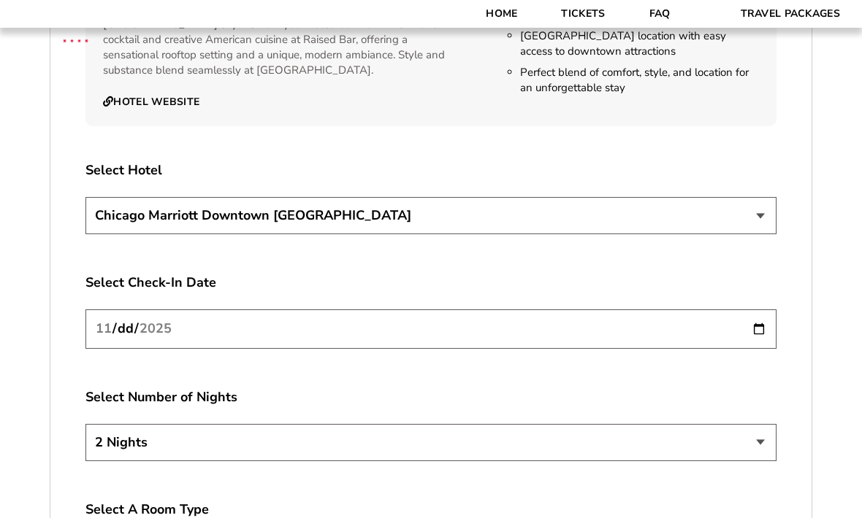
scroll to position [2494, 0]
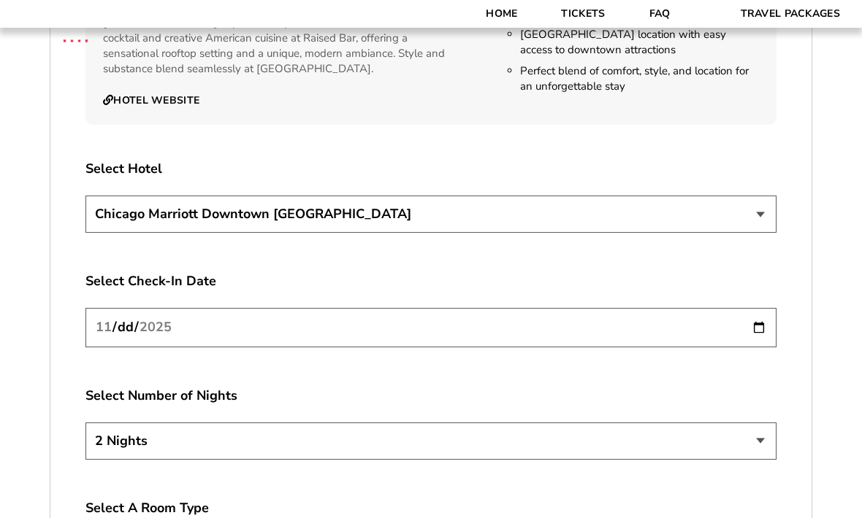
click at [634, 332] on input "[DATE]" at bounding box center [430, 327] width 691 height 39
type input "[DATE]"
click at [110, 223] on select "[GEOGRAPHIC_DATA] [GEOGRAPHIC_DATA]" at bounding box center [430, 214] width 691 height 37
select select "21326"
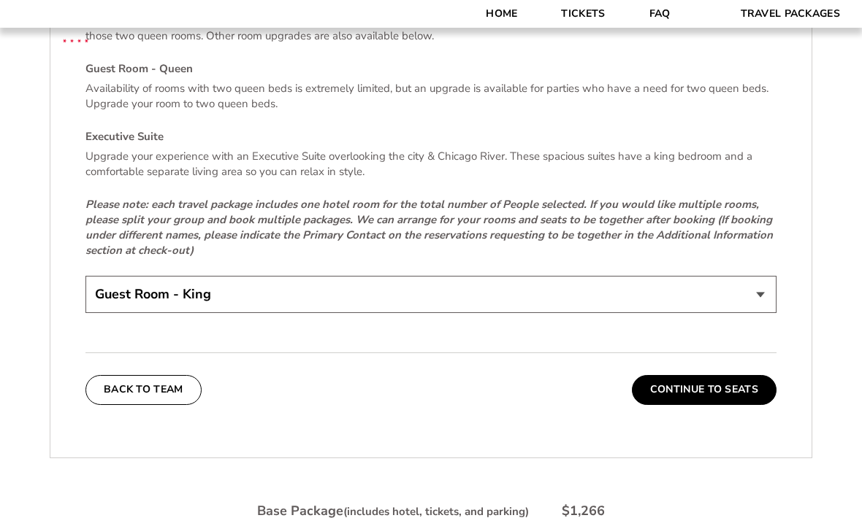
scroll to position [3060, 0]
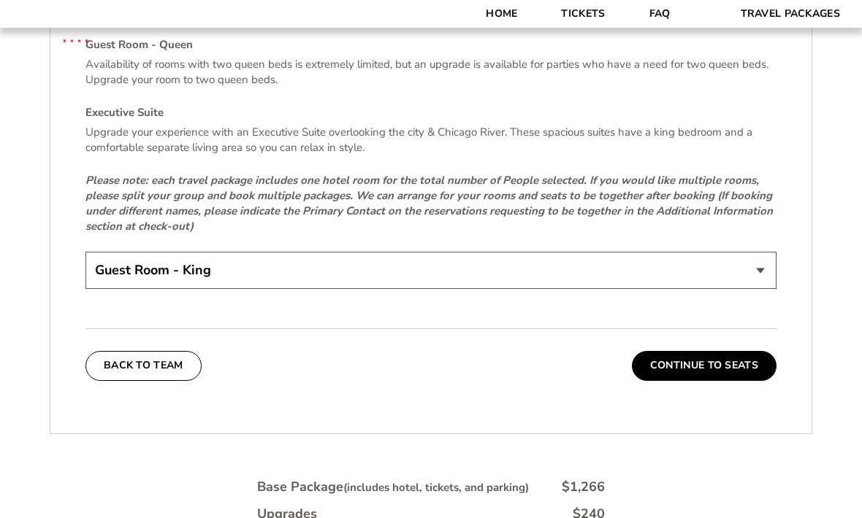
click at [118, 275] on select "Guest Room - King Guest Room - Queen (+$95 per night) Executive Suite (+$315 pe…" at bounding box center [430, 270] width 691 height 37
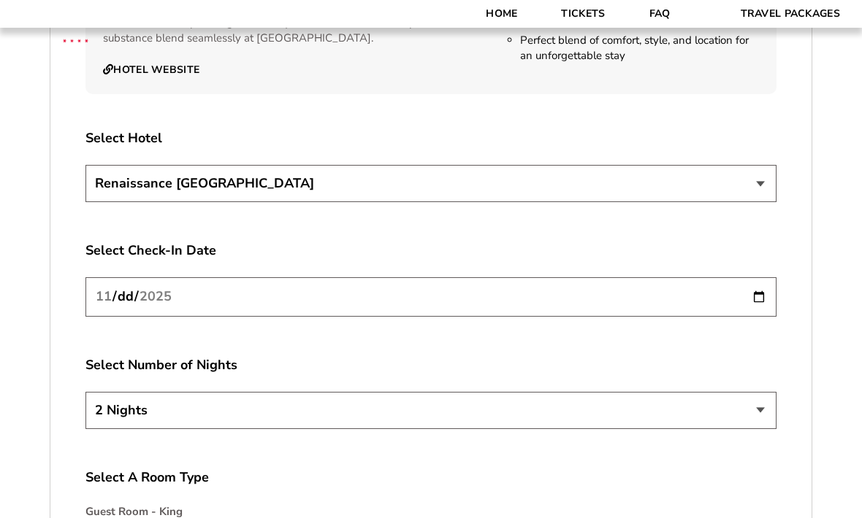
scroll to position [2614, 0]
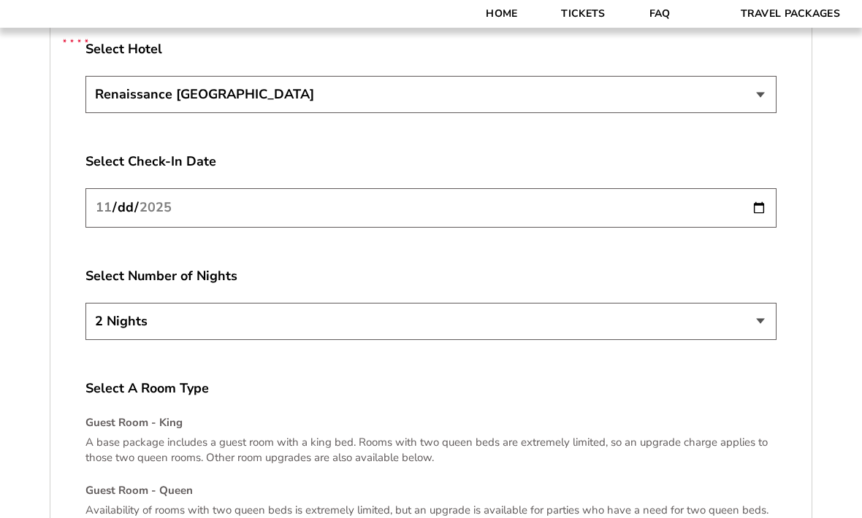
click at [112, 215] on input "[DATE]" at bounding box center [430, 207] width 691 height 39
type input "[DATE]"
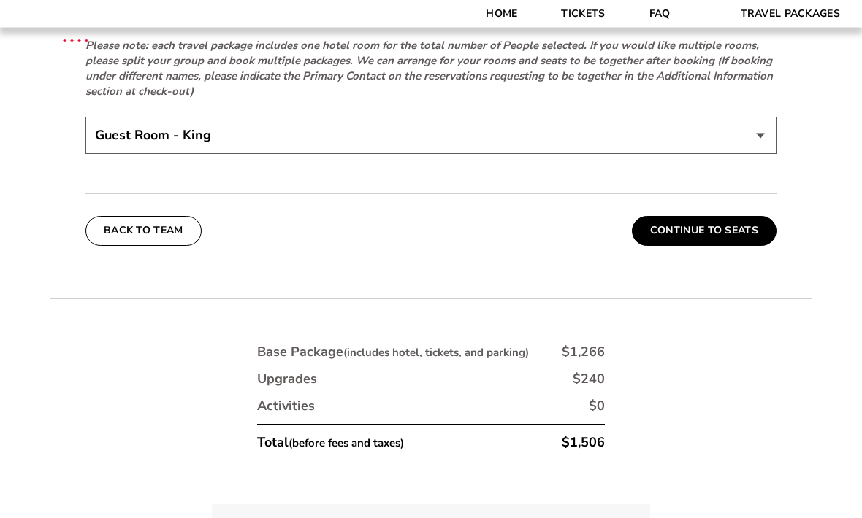
scroll to position [3195, 0]
click at [123, 148] on select "Guest Room - King Guest Room - Queen (+$95 per night) Executive Suite (+$315 pe…" at bounding box center [430, 135] width 691 height 37
select select "Guest Room - Queen"
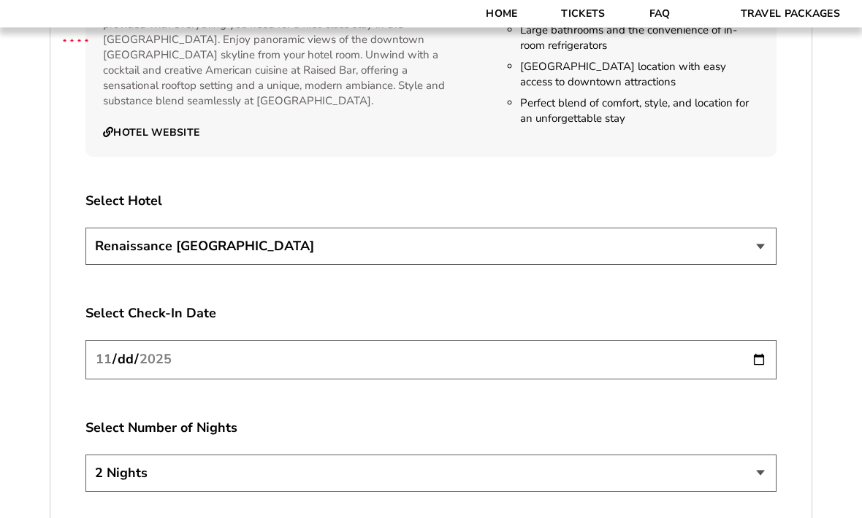
scroll to position [2462, 0]
click at [120, 248] on select "[GEOGRAPHIC_DATA] [GEOGRAPHIC_DATA]" at bounding box center [430, 245] width 691 height 37
select select "21327"
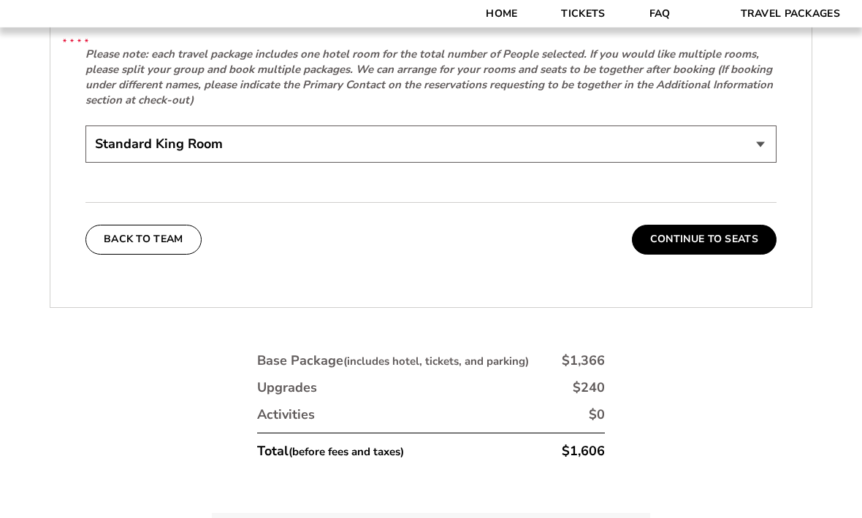
scroll to position [3322, 0]
click at [118, 154] on select "Standard King Room Standard Room - Two Beds Upgrade (+$30 per night) Deluxe Cit…" at bounding box center [430, 144] width 691 height 37
select select "Standard Room - Two Beds Upgrade"
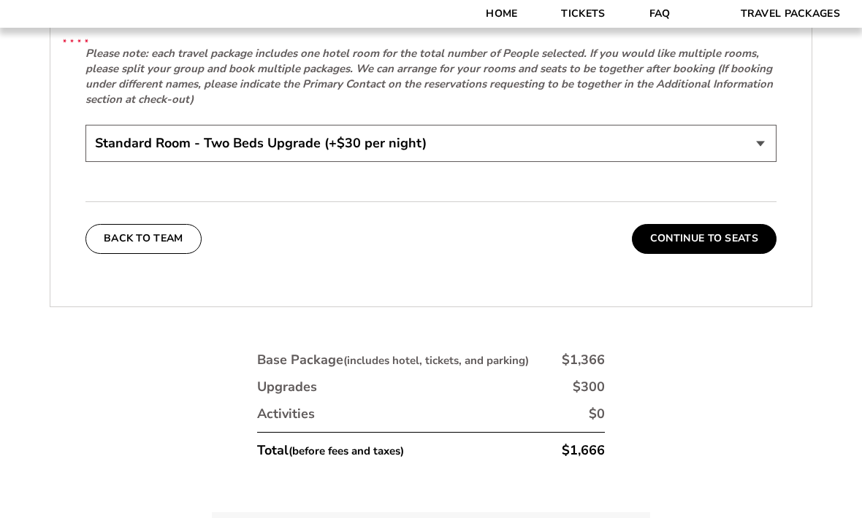
click at [708, 240] on button "Continue To Seats" at bounding box center [704, 238] width 145 height 29
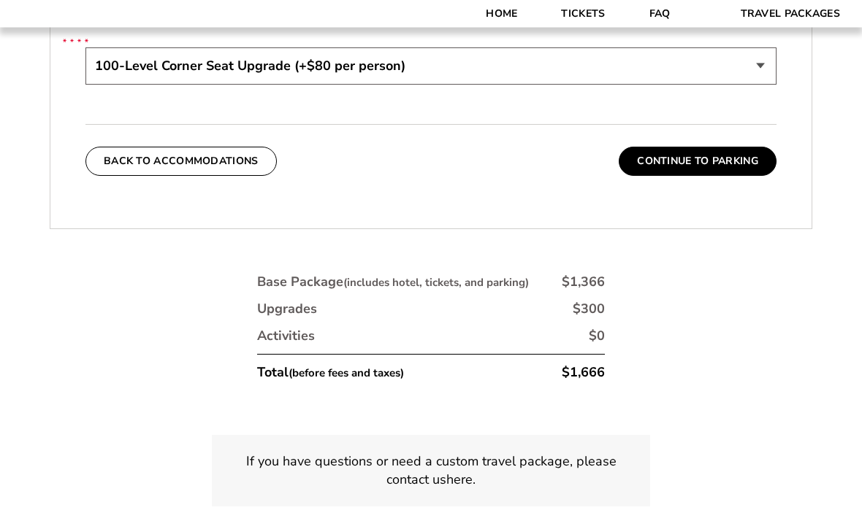
scroll to position [859, 0]
